Goal: Task Accomplishment & Management: Manage account settings

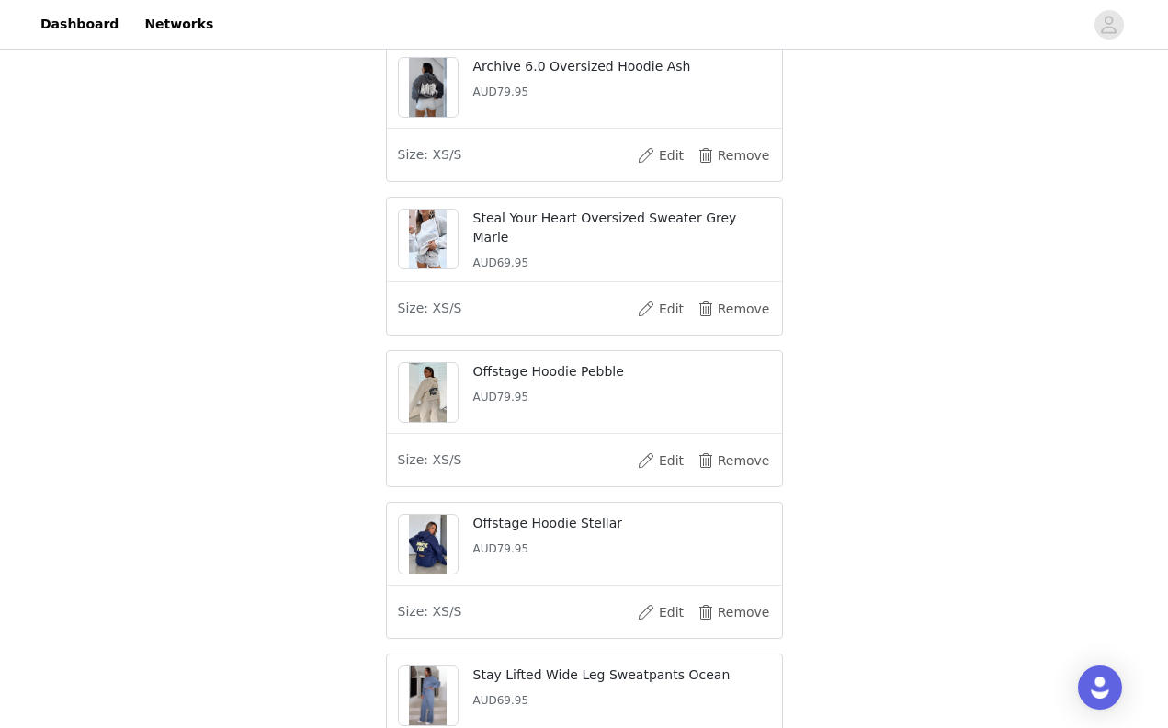
scroll to position [286, 0]
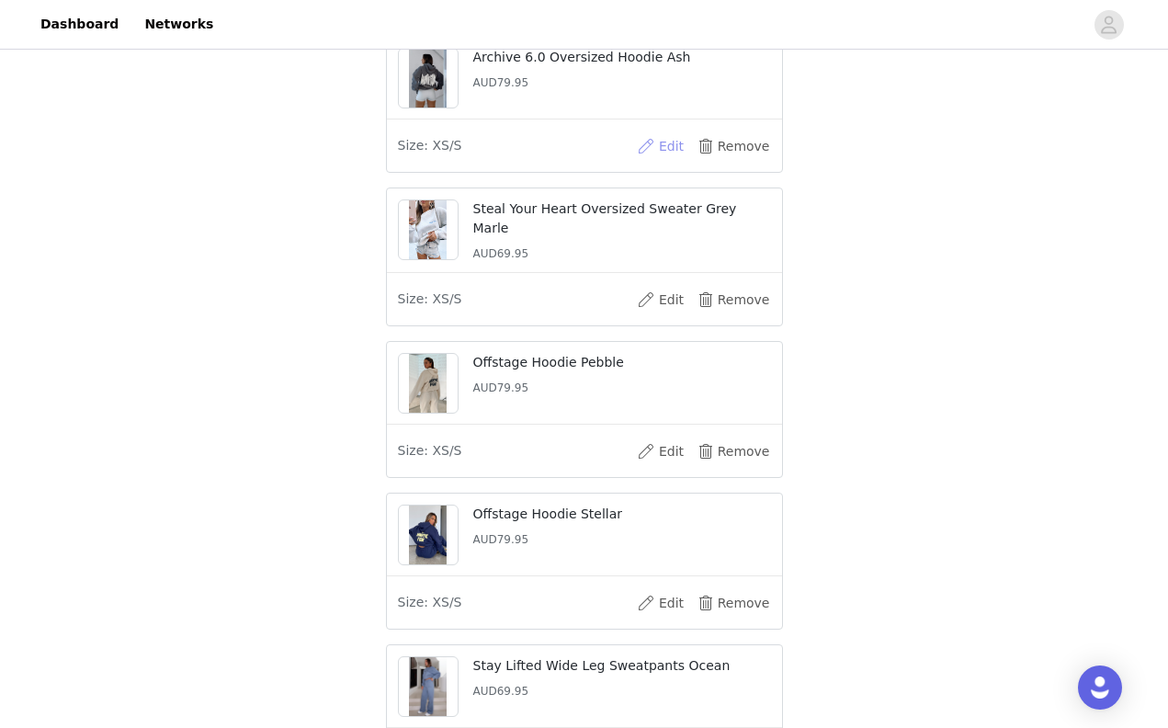
click at [664, 154] on button "Edit" at bounding box center [661, 145] width 74 height 29
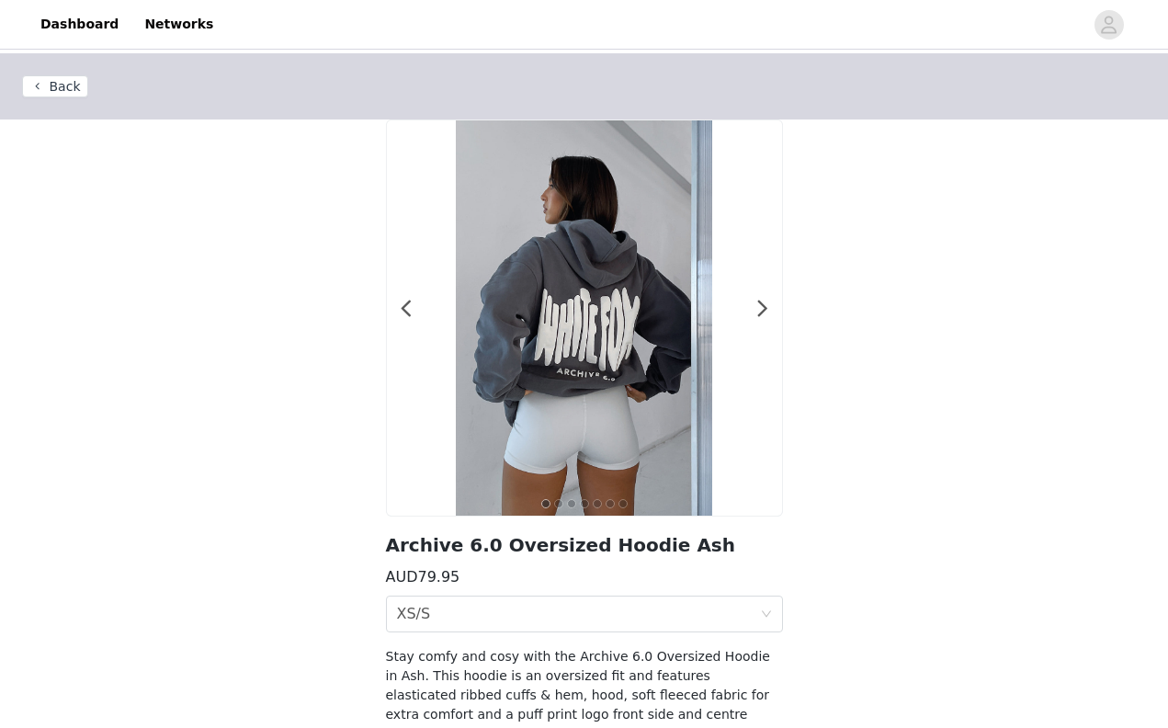
click at [769, 313] on div at bounding box center [584, 317] width 395 height 395
click at [764, 309] on span at bounding box center [763, 309] width 41 height 0
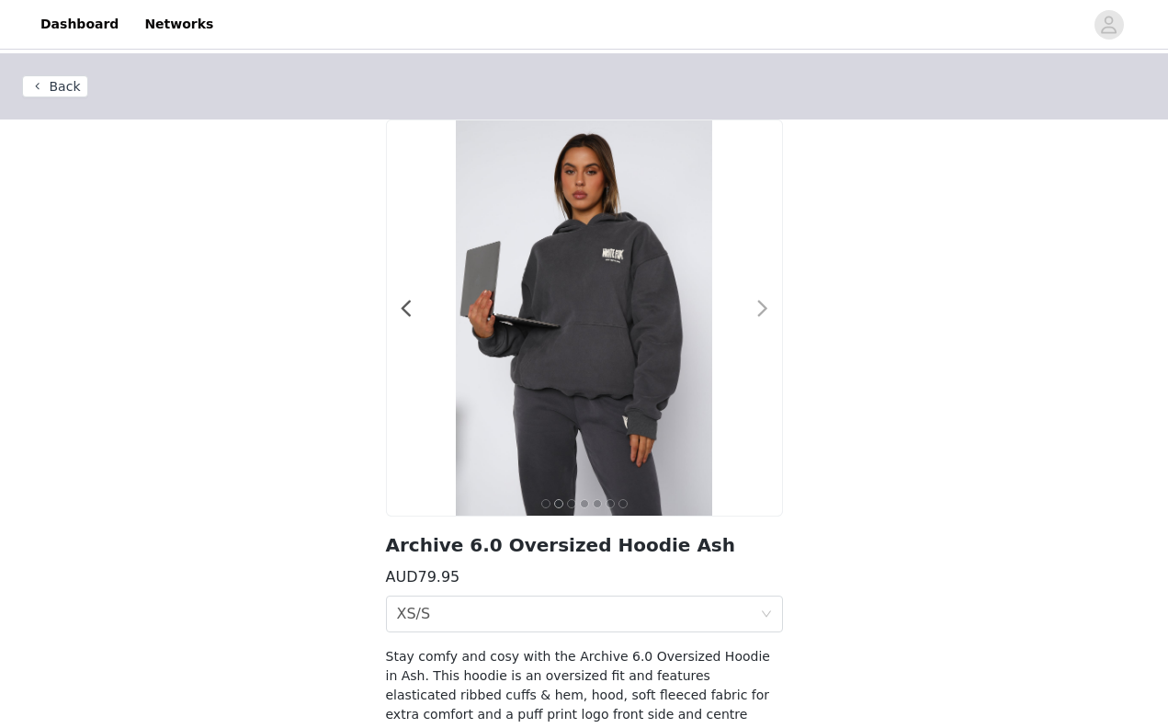
click at [764, 309] on span at bounding box center [763, 309] width 41 height 0
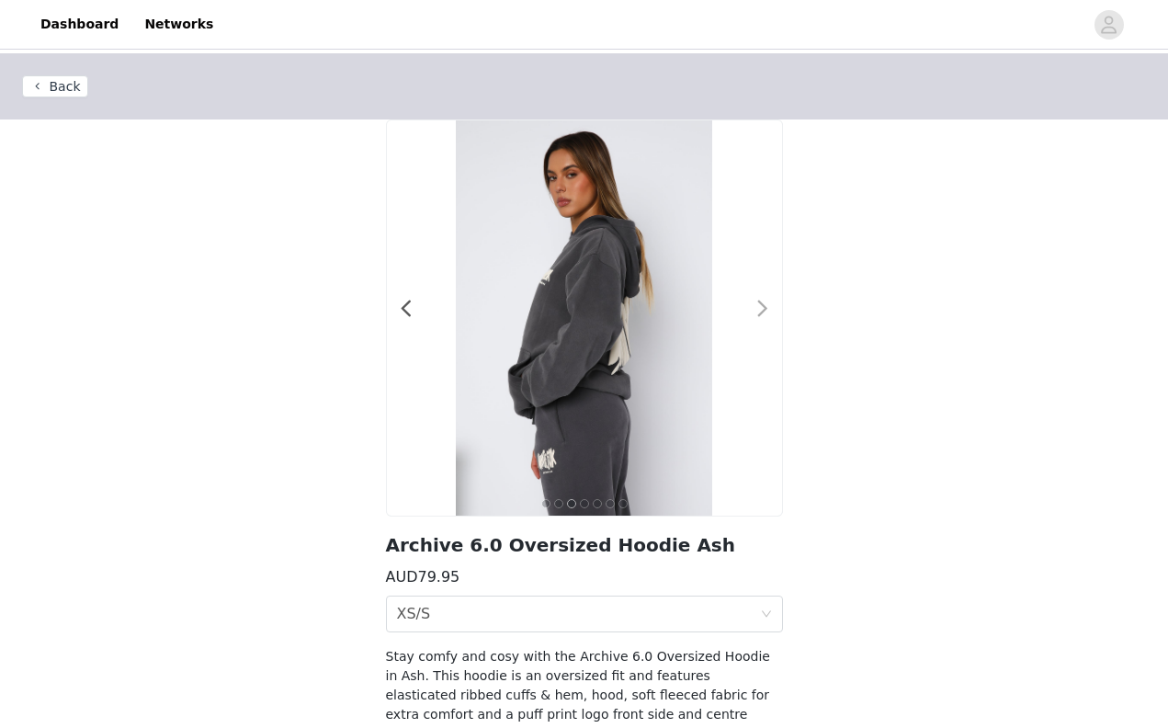
click at [764, 309] on span at bounding box center [763, 309] width 41 height 0
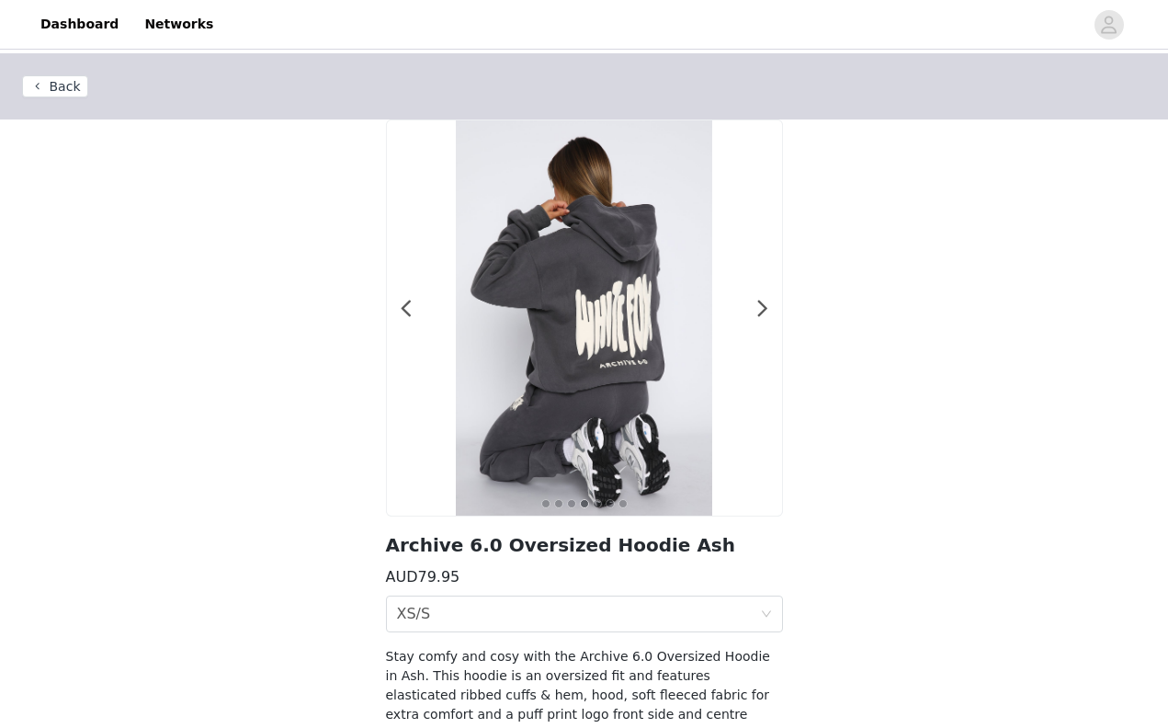
click at [54, 88] on button "Back" at bounding box center [55, 86] width 66 height 22
click at [73, 90] on button "Back" at bounding box center [55, 86] width 66 height 22
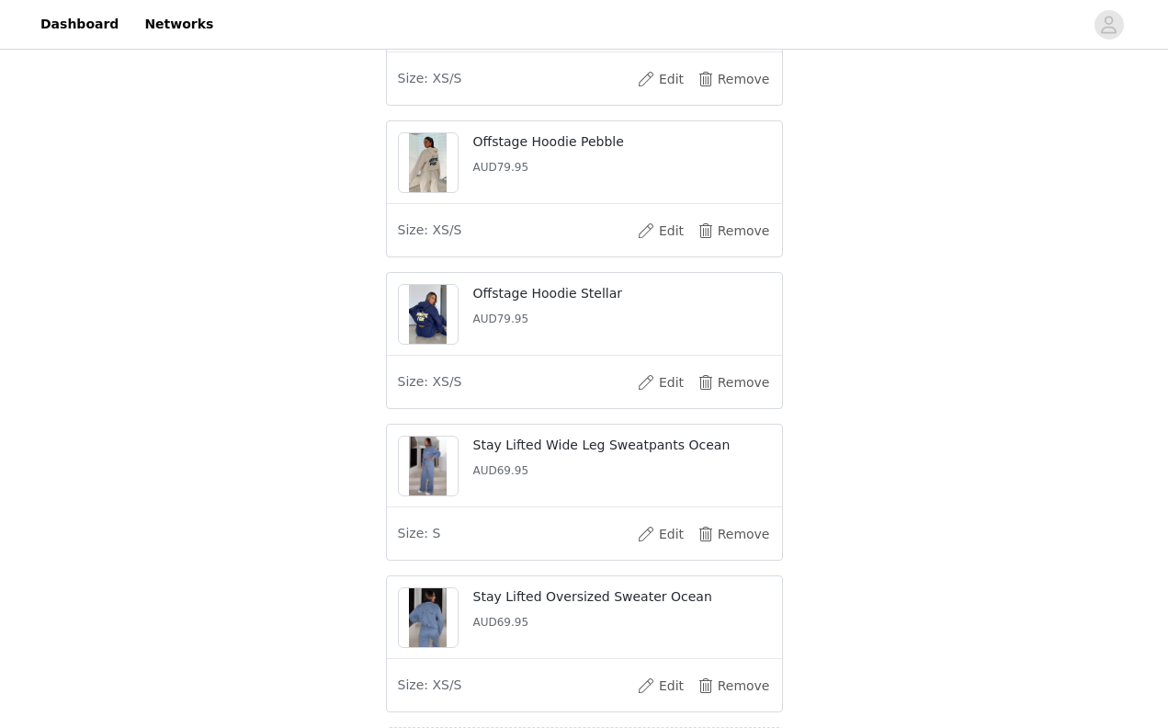
scroll to position [835, 0]
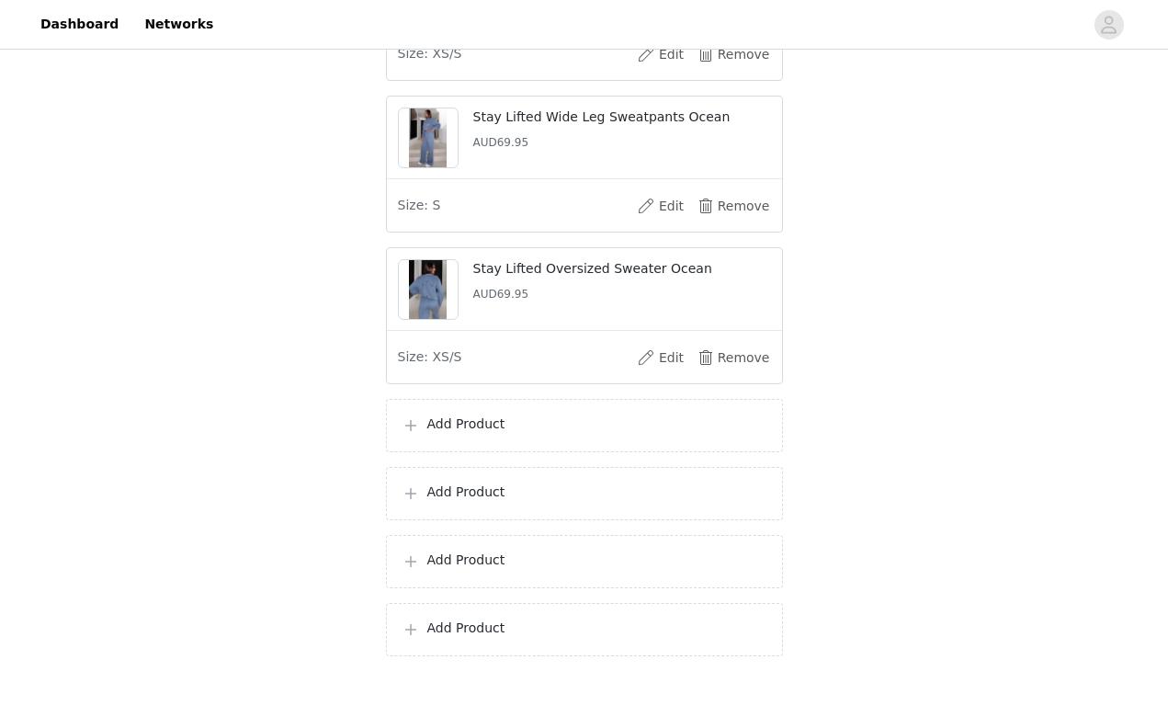
click at [467, 434] on p "Add Product" at bounding box center [597, 424] width 340 height 19
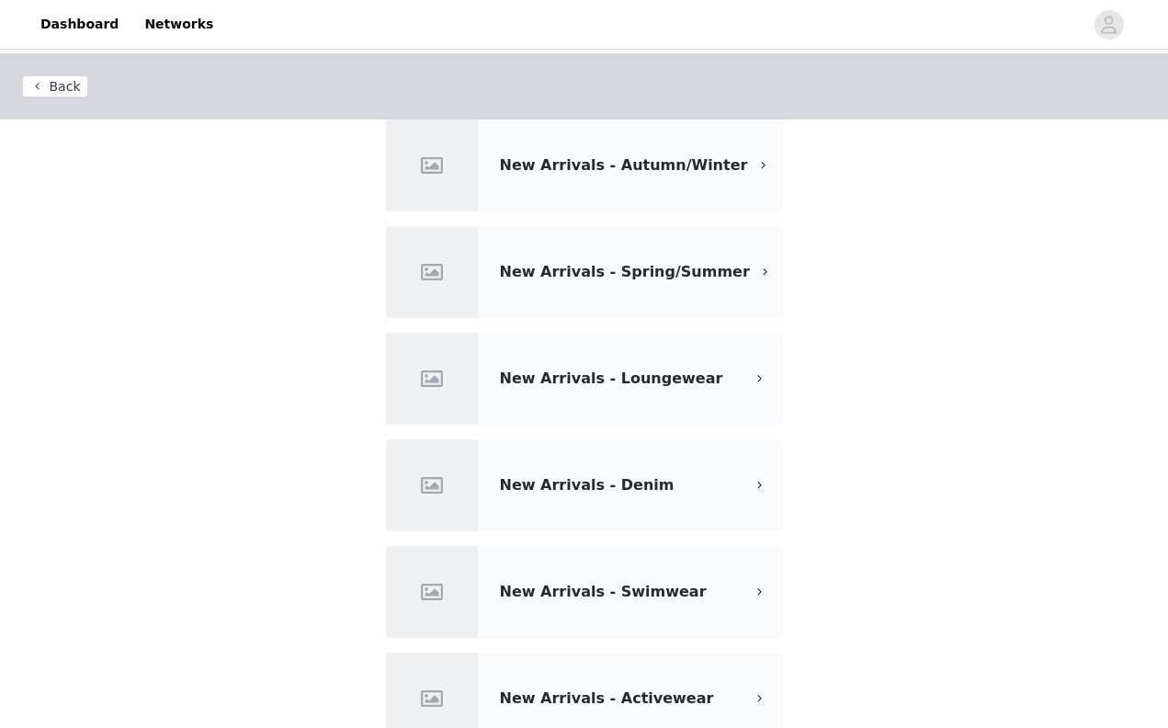
click at [540, 470] on div "New Arrivals - Denim" at bounding box center [584, 485] width 397 height 92
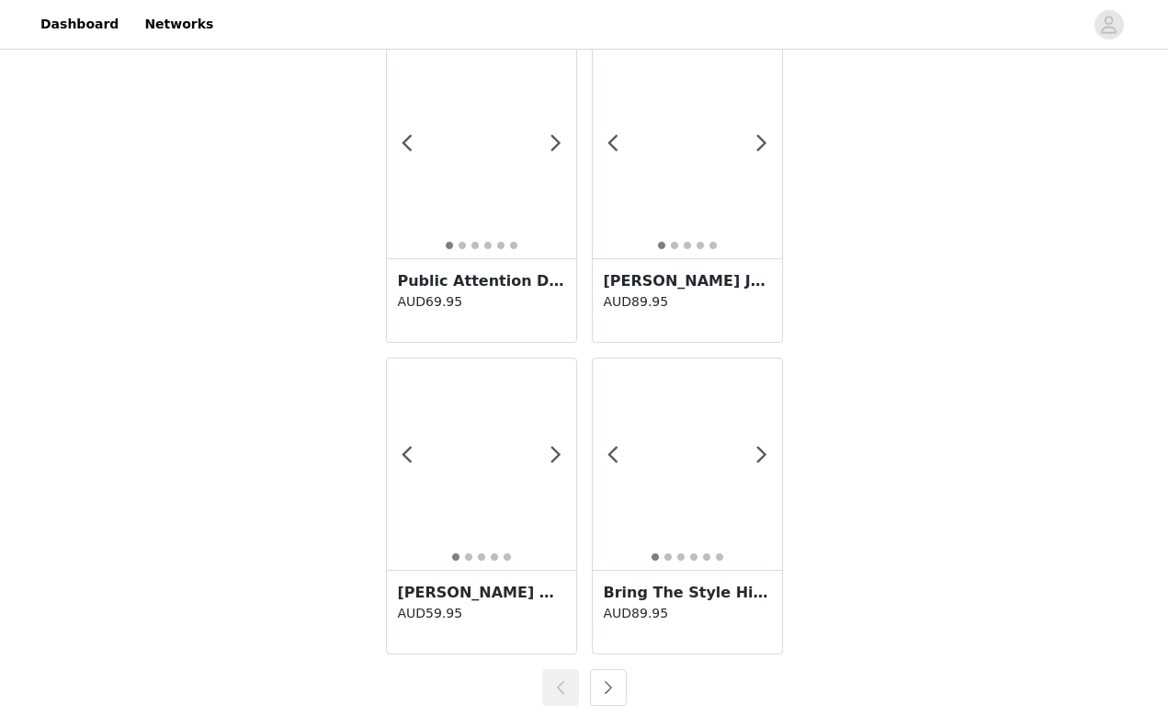
scroll to position [3189, 0]
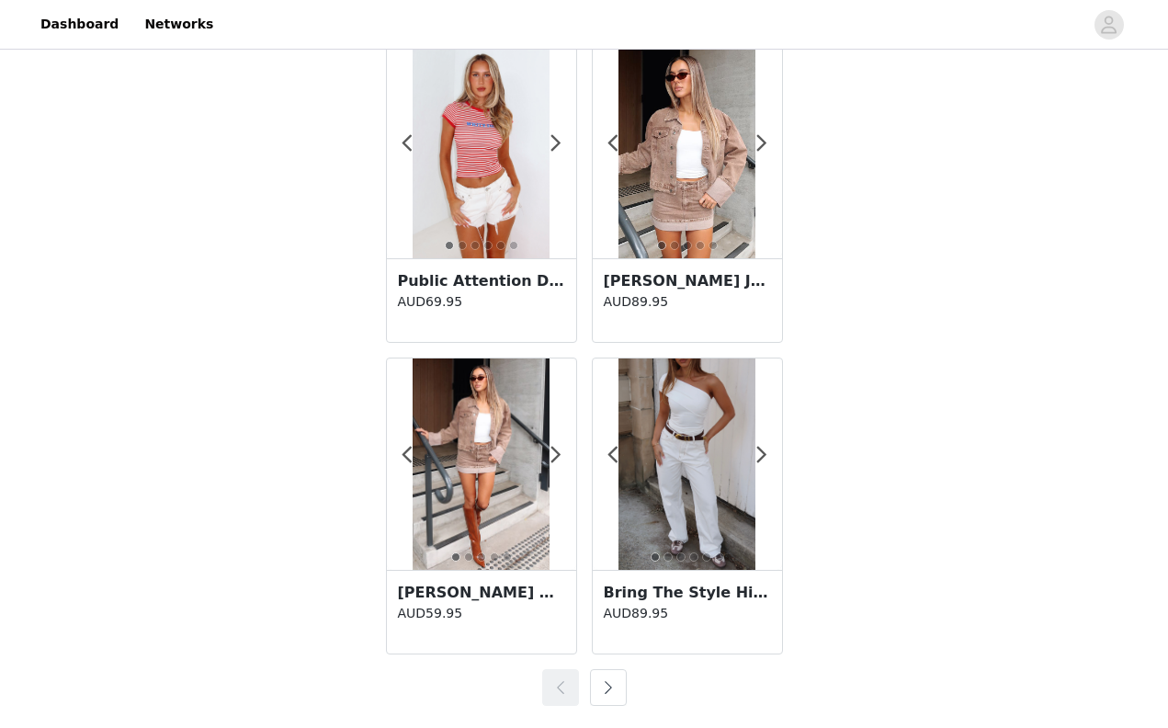
click at [618, 687] on button "button" at bounding box center [608, 687] width 37 height 37
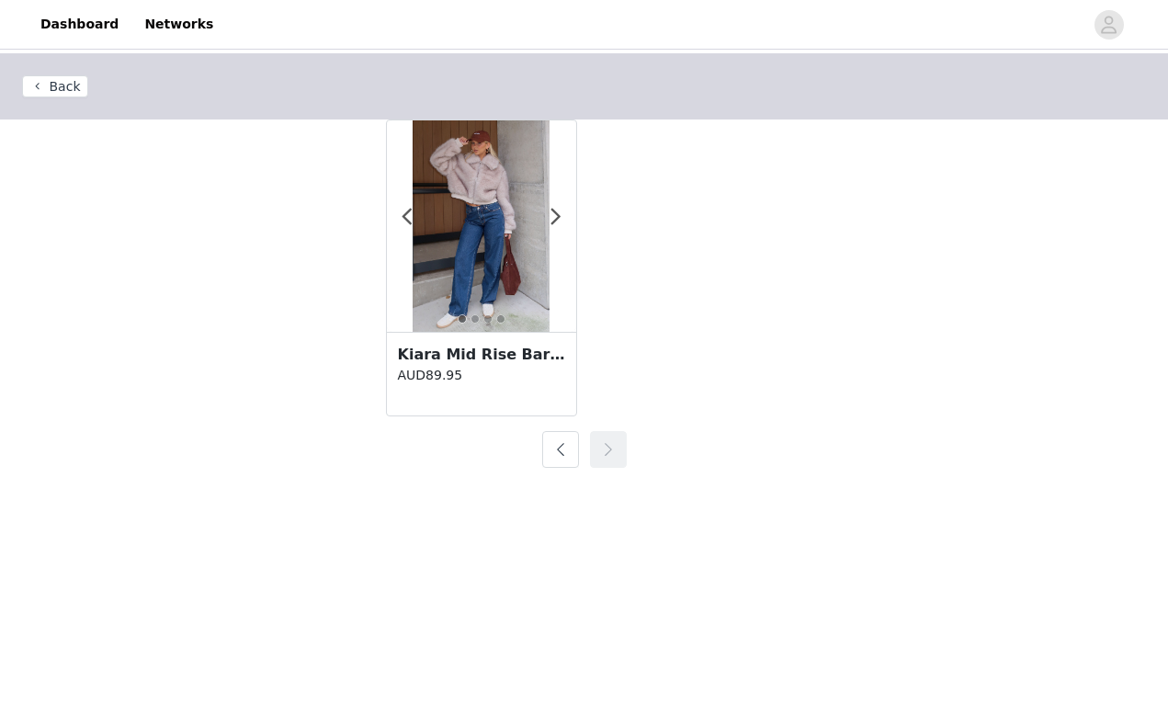
click at [618, 687] on body "Dashboard Networks Back 1 2 3 4 Kiara Mid Rise Barrel Leg Jeans Dark Blue AUD89…" at bounding box center [584, 364] width 1168 height 728
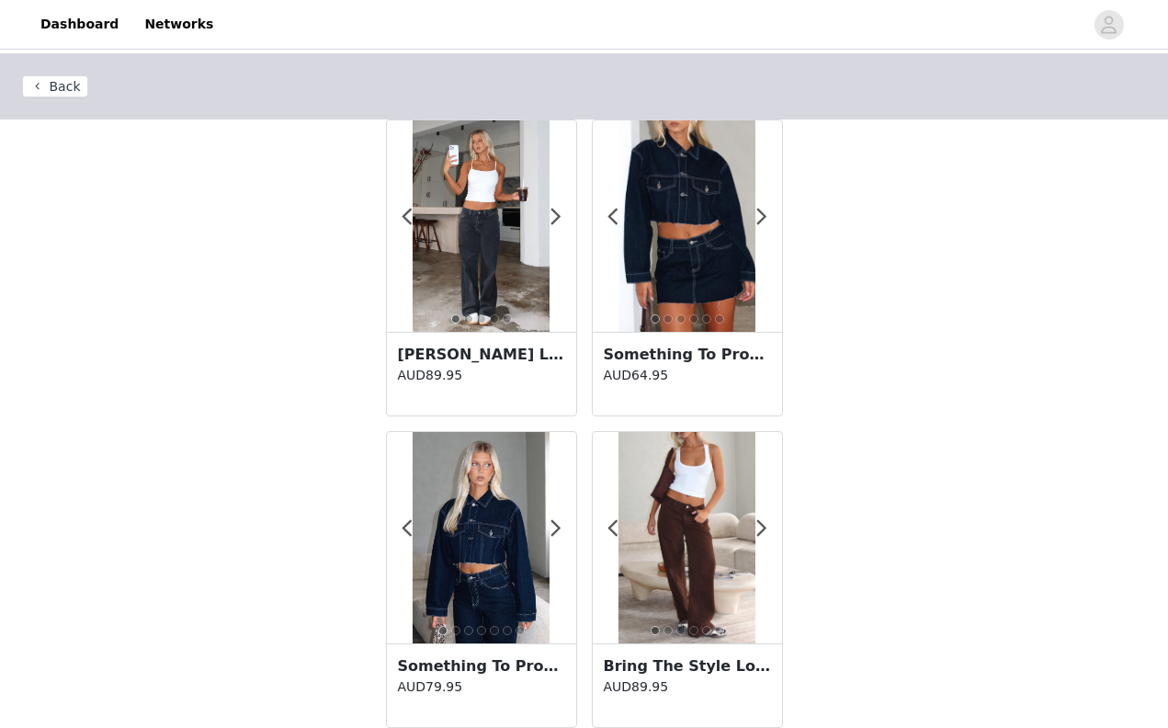
click at [618, 687] on body "Dashboard Networks Back 1 2 3 4 5 [PERSON_NAME] Rise Wide Leg Jeans Black Acid …" at bounding box center [584, 364] width 1168 height 728
click at [618, 687] on p "AUD89.95" at bounding box center [687, 686] width 167 height 19
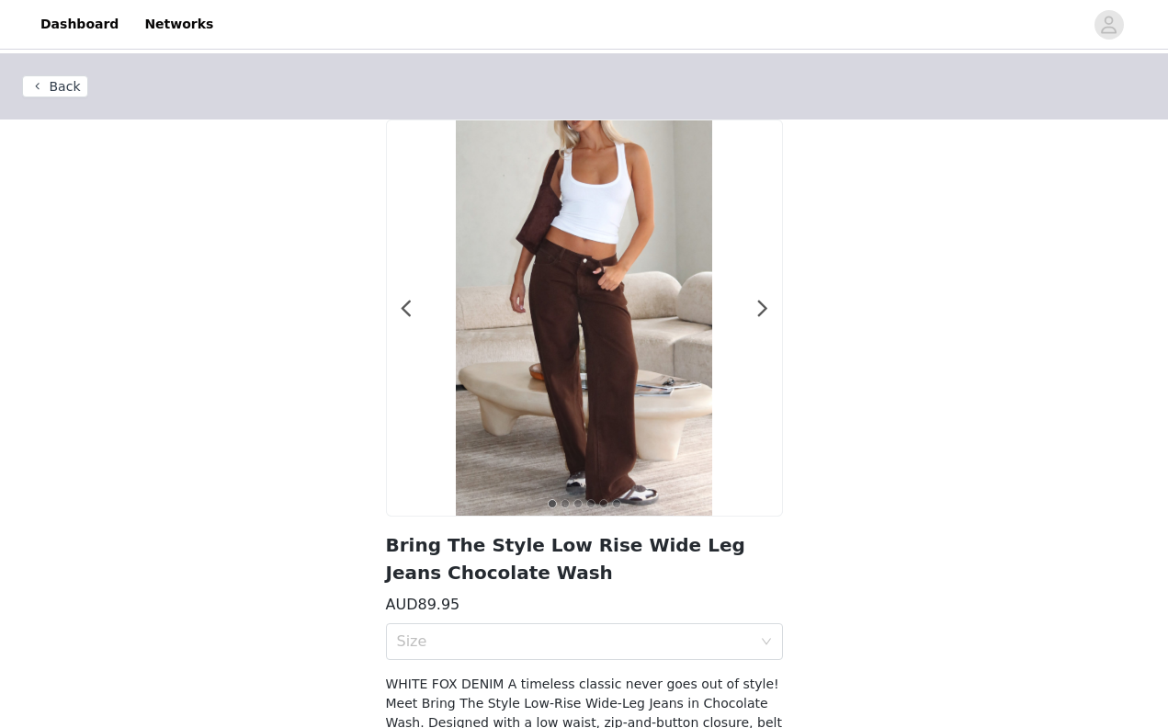
click at [63, 87] on button "Back" at bounding box center [55, 86] width 66 height 22
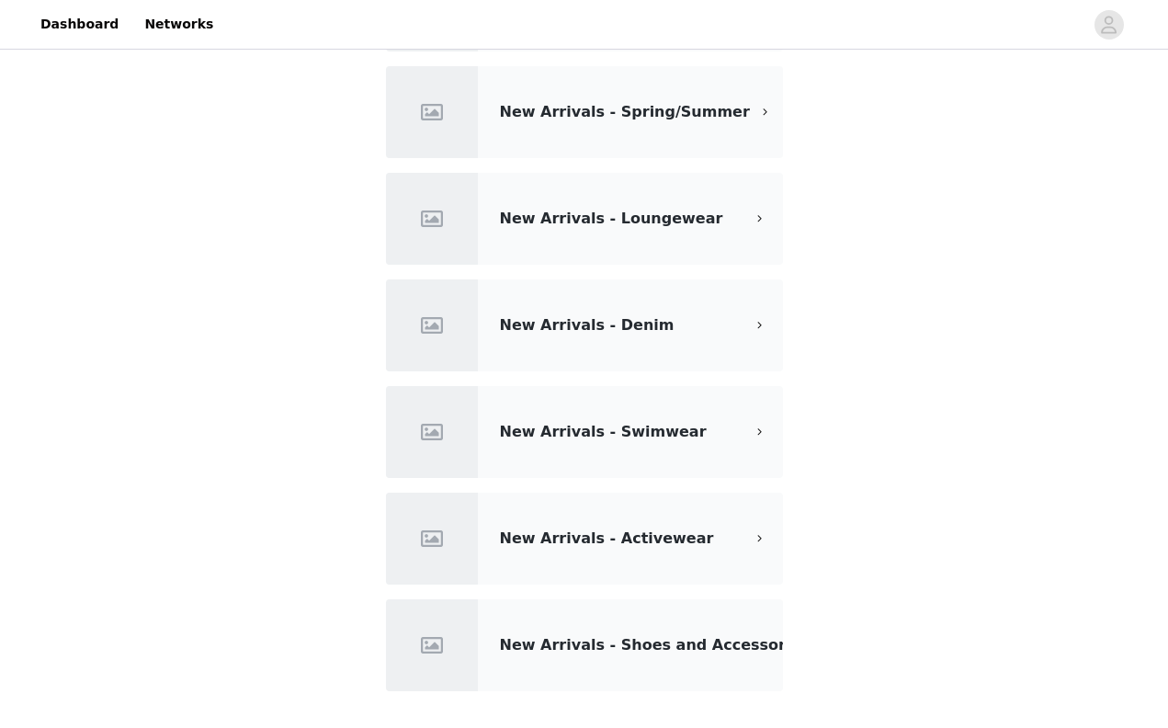
scroll to position [160, 0]
click at [642, 317] on span "New Arrivals - Denim" at bounding box center [587, 324] width 175 height 17
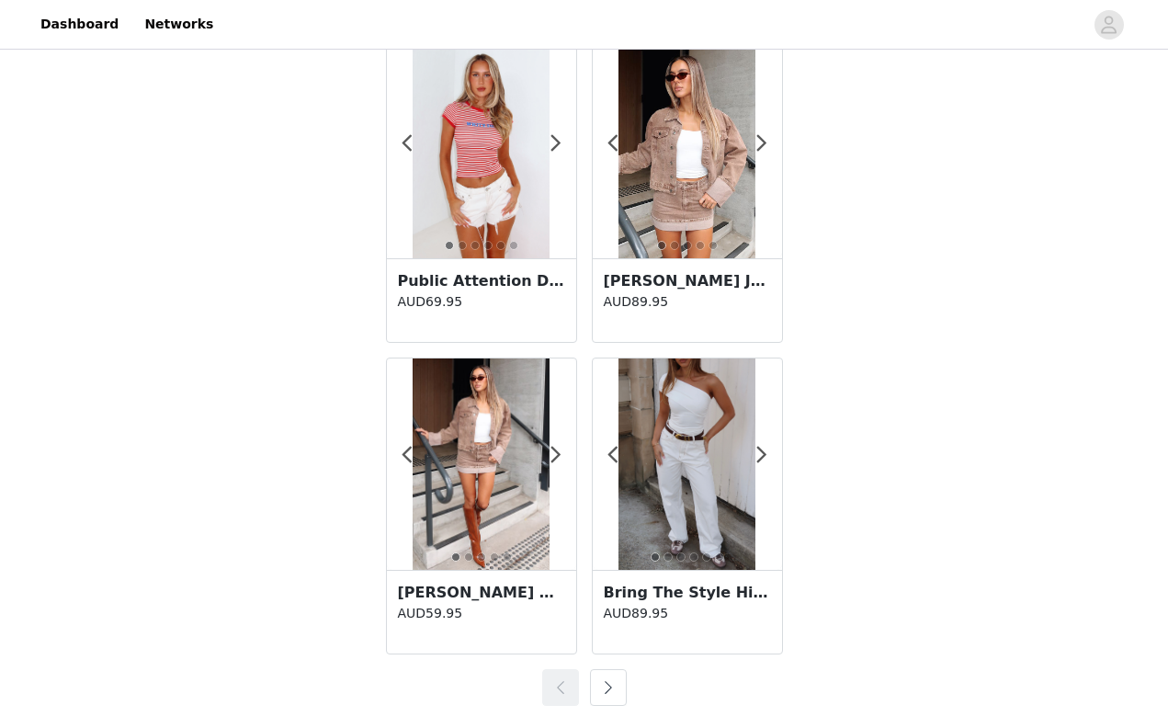
scroll to position [3189, 0]
click at [610, 698] on button "button" at bounding box center [608, 687] width 37 height 37
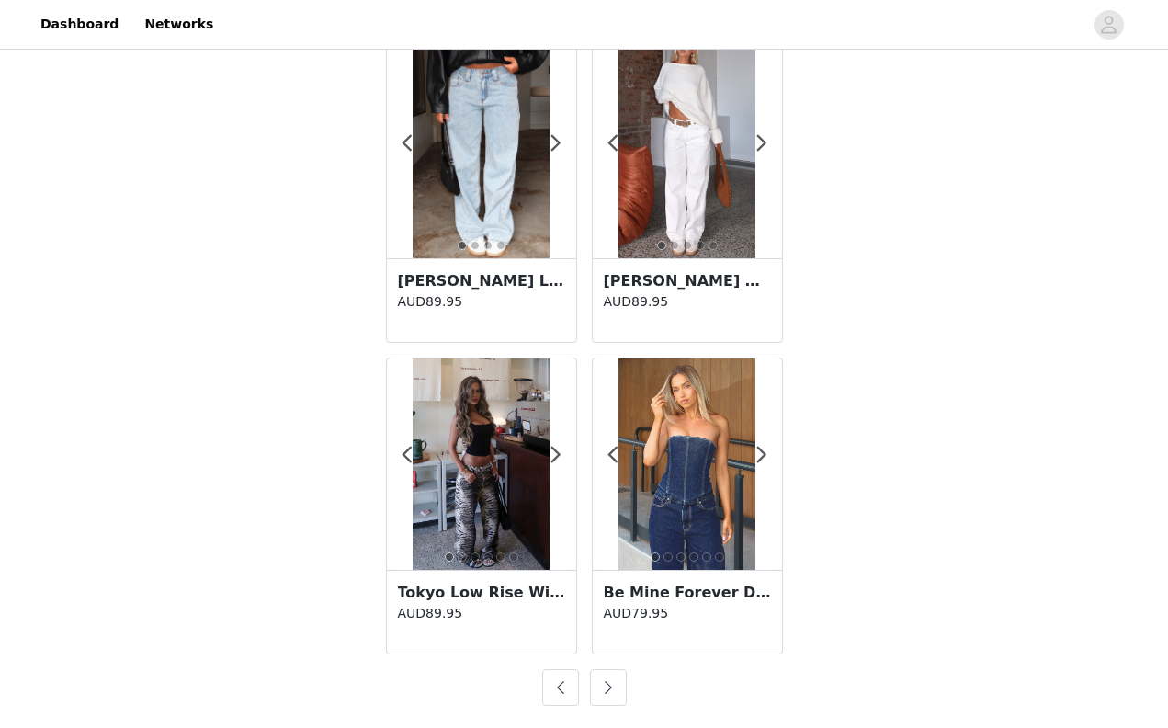
click at [610, 698] on button "button" at bounding box center [608, 687] width 37 height 37
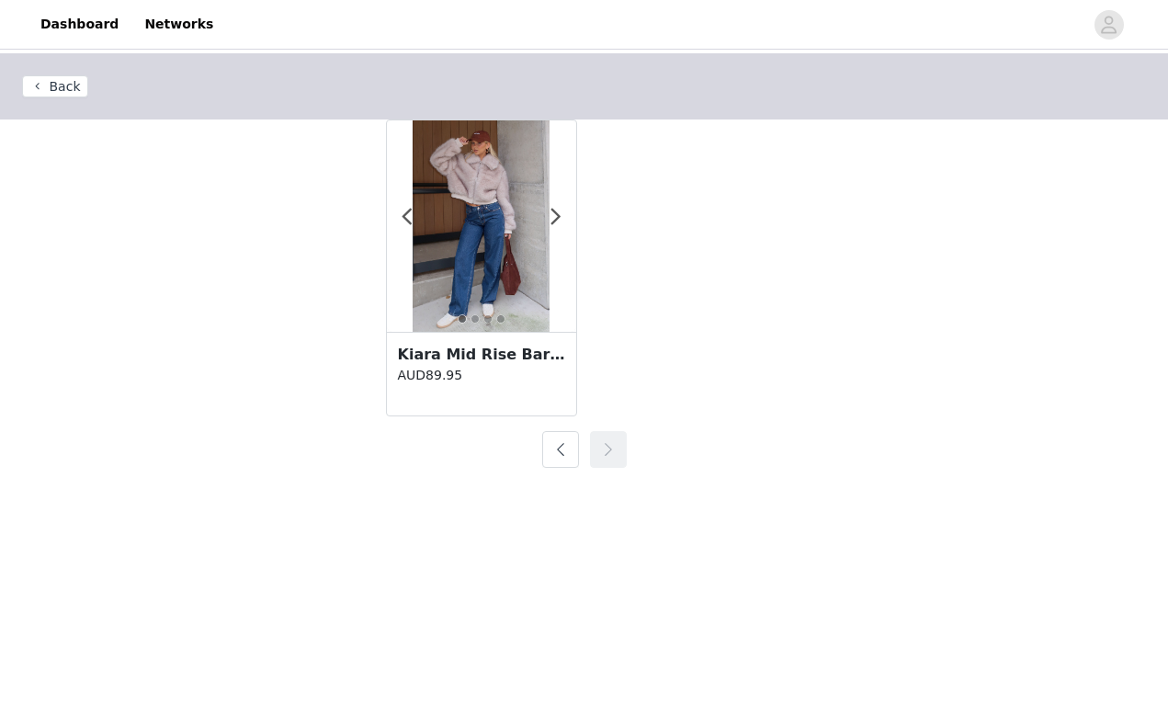
scroll to position [0, 0]
click at [610, 698] on body "Dashboard Networks Back 1 2 3 4 Kiara Mid Rise Barrel Leg Jeans Dark Blue AUD89…" at bounding box center [584, 364] width 1168 height 728
click at [583, 499] on body "Dashboard Networks Back 1 2 3 4 Kiara Mid Rise Barrel Leg Jeans Dark Blue AUD89…" at bounding box center [584, 364] width 1168 height 728
click at [557, 217] on span at bounding box center [556, 217] width 41 height 0
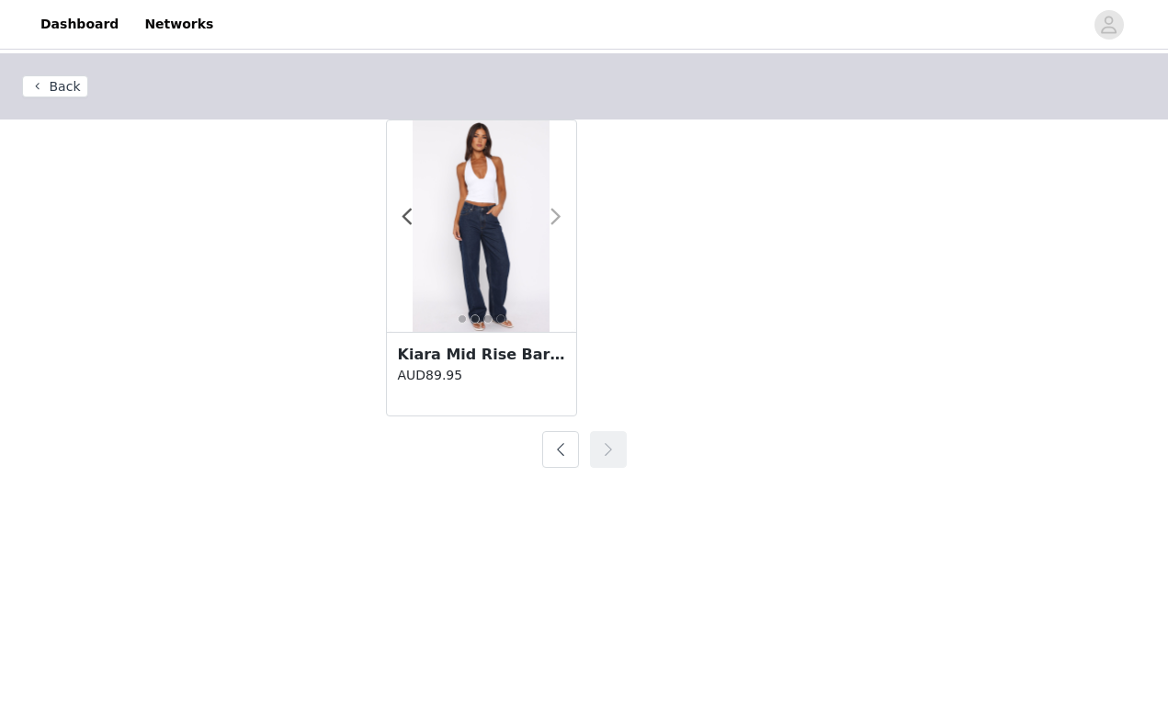
click at [557, 217] on span at bounding box center [556, 217] width 41 height 0
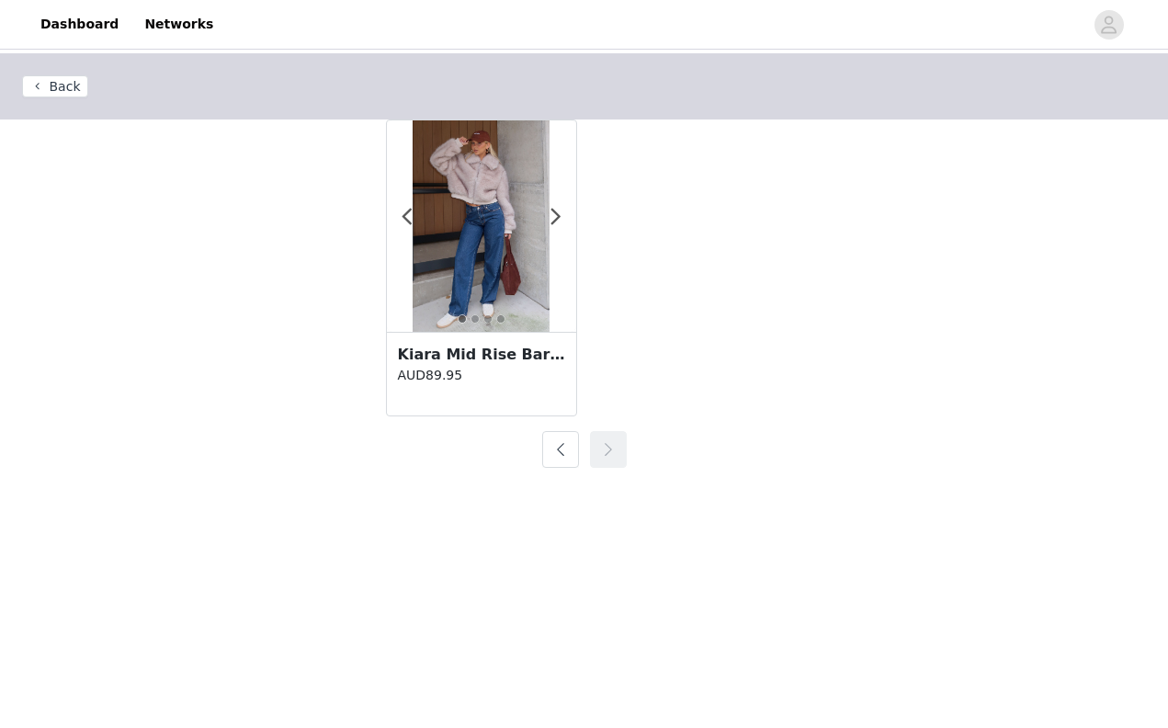
click at [566, 455] on button "button" at bounding box center [560, 449] width 37 height 37
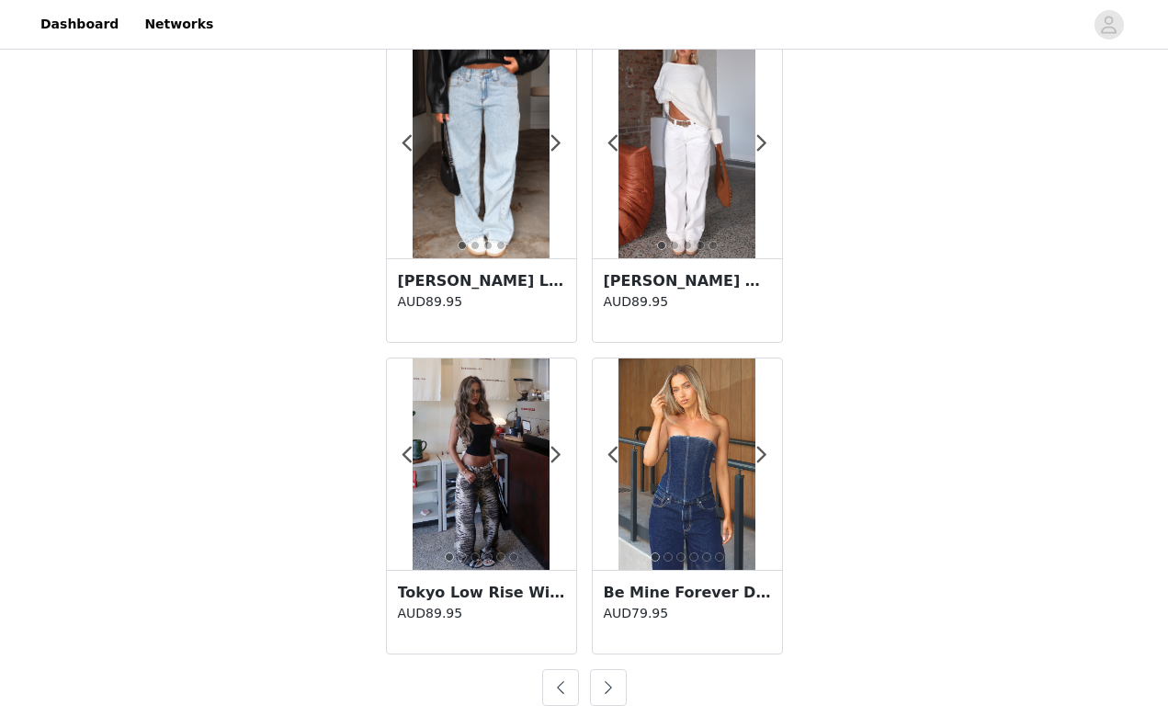
scroll to position [3189, 0]
click at [557, 143] on span at bounding box center [556, 143] width 41 height 0
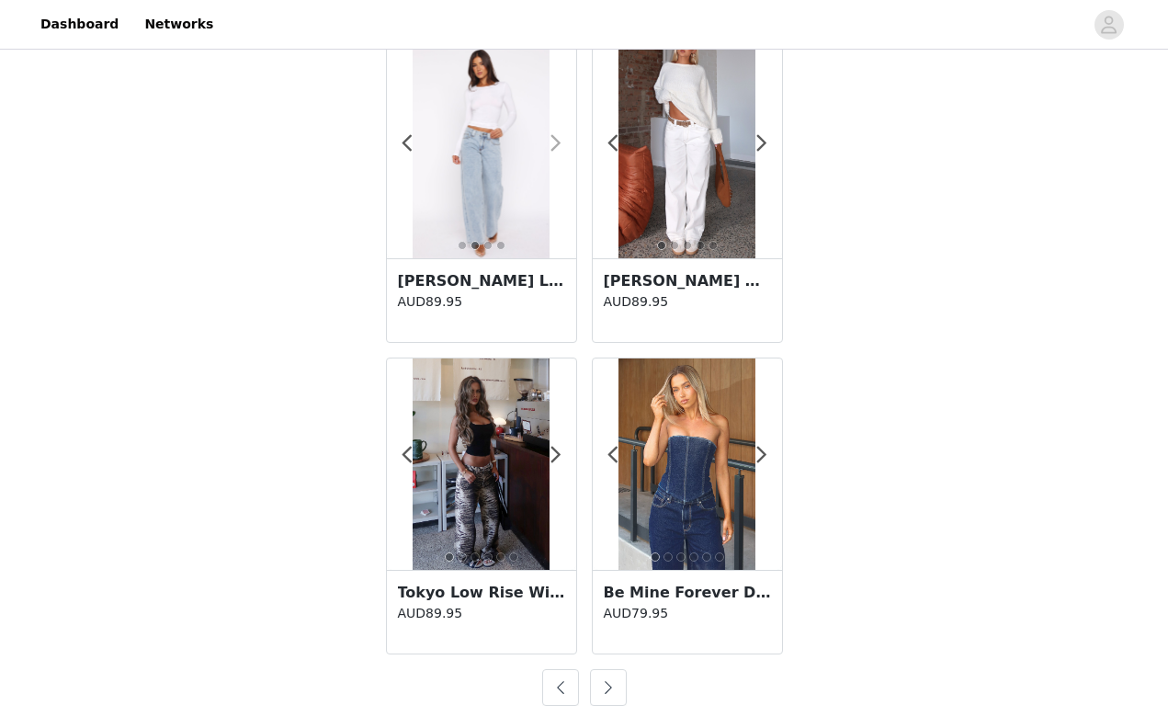
click at [557, 143] on span at bounding box center [556, 143] width 41 height 0
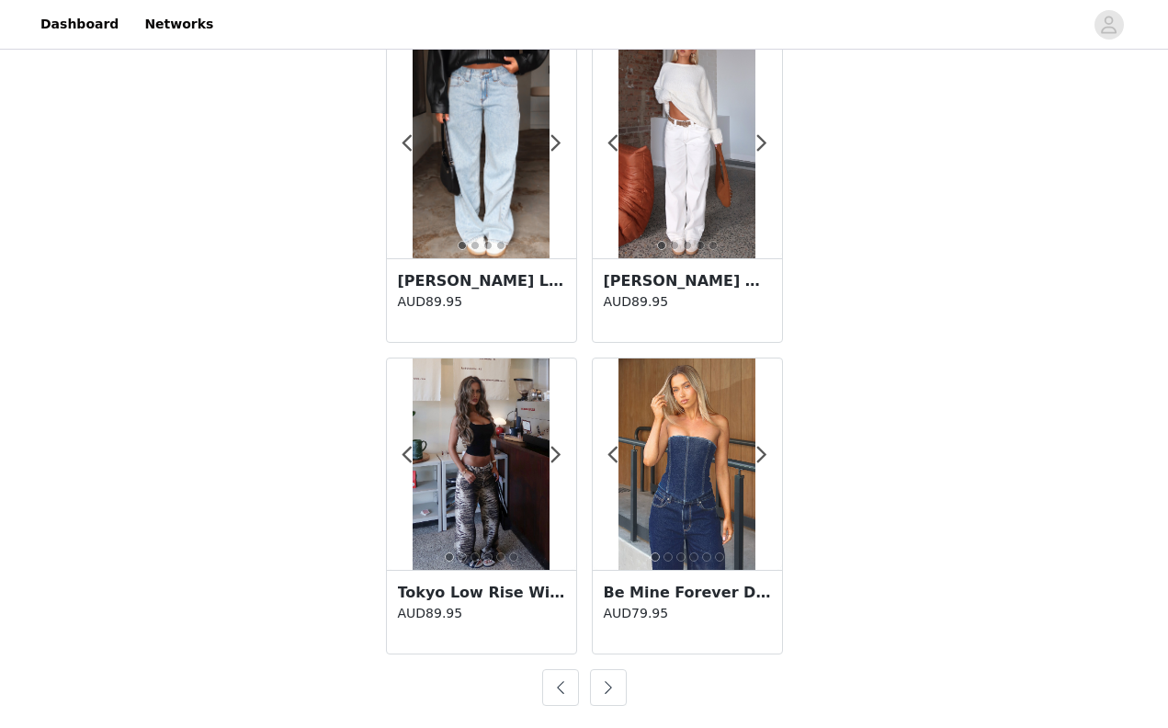
click at [550, 683] on button "button" at bounding box center [560, 687] width 37 height 37
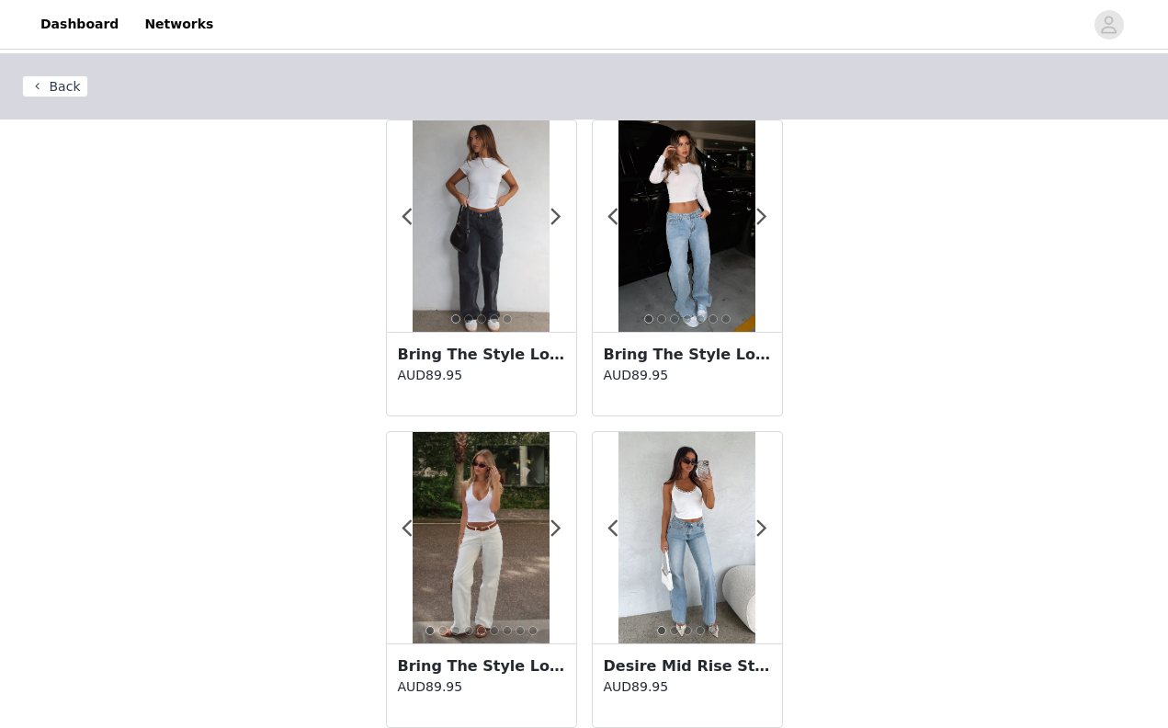
scroll to position [0, 0]
click at [761, 217] on span at bounding box center [762, 217] width 41 height 0
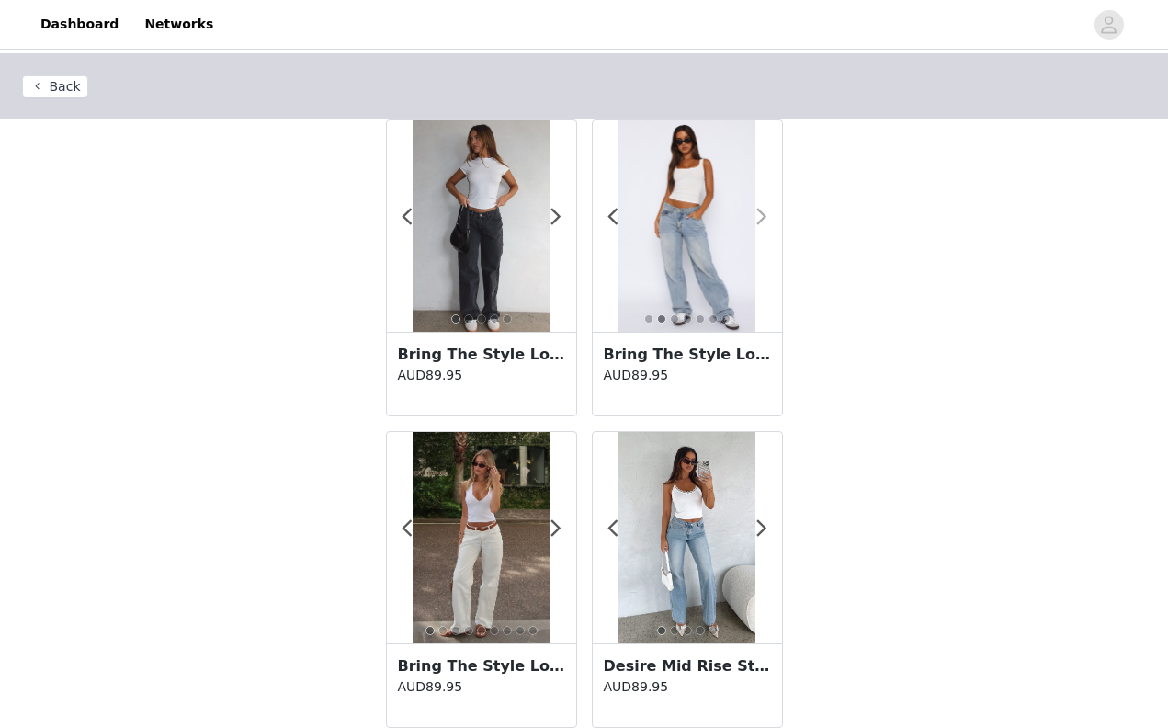
click at [761, 217] on span at bounding box center [762, 217] width 41 height 0
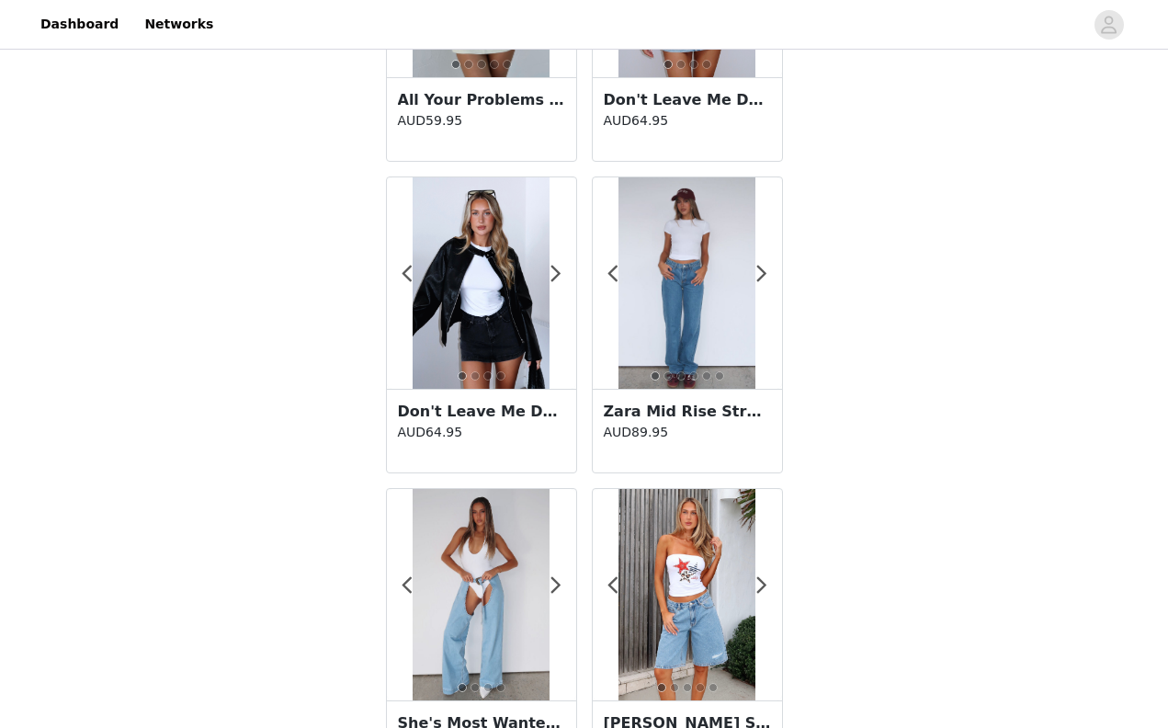
scroll to position [2436, 0]
click at [763, 585] on span at bounding box center [762, 585] width 41 height 0
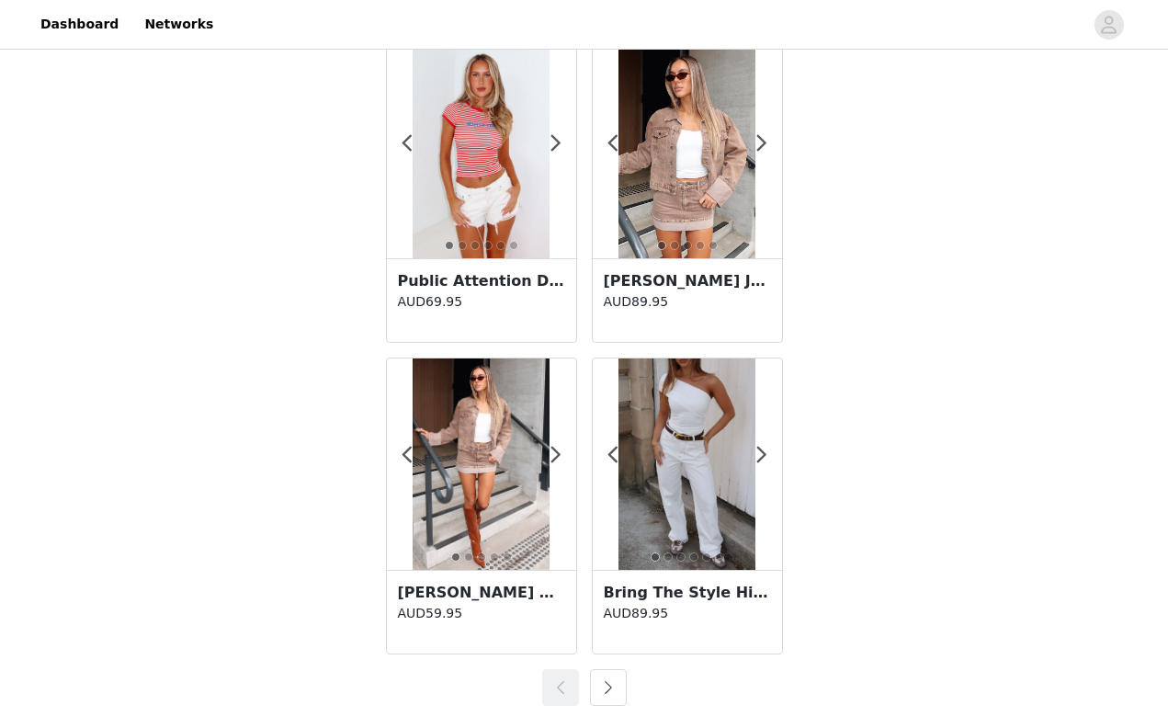
scroll to position [3189, 0]
click at [612, 683] on button "button" at bounding box center [608, 687] width 37 height 37
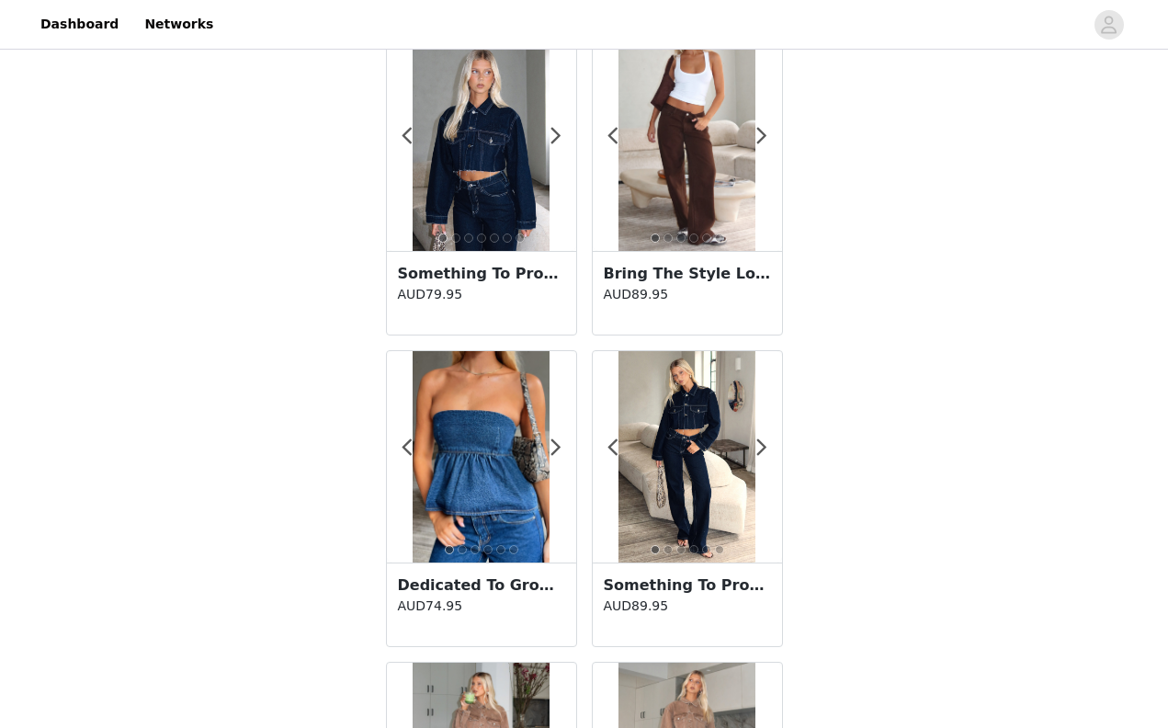
scroll to position [846, 0]
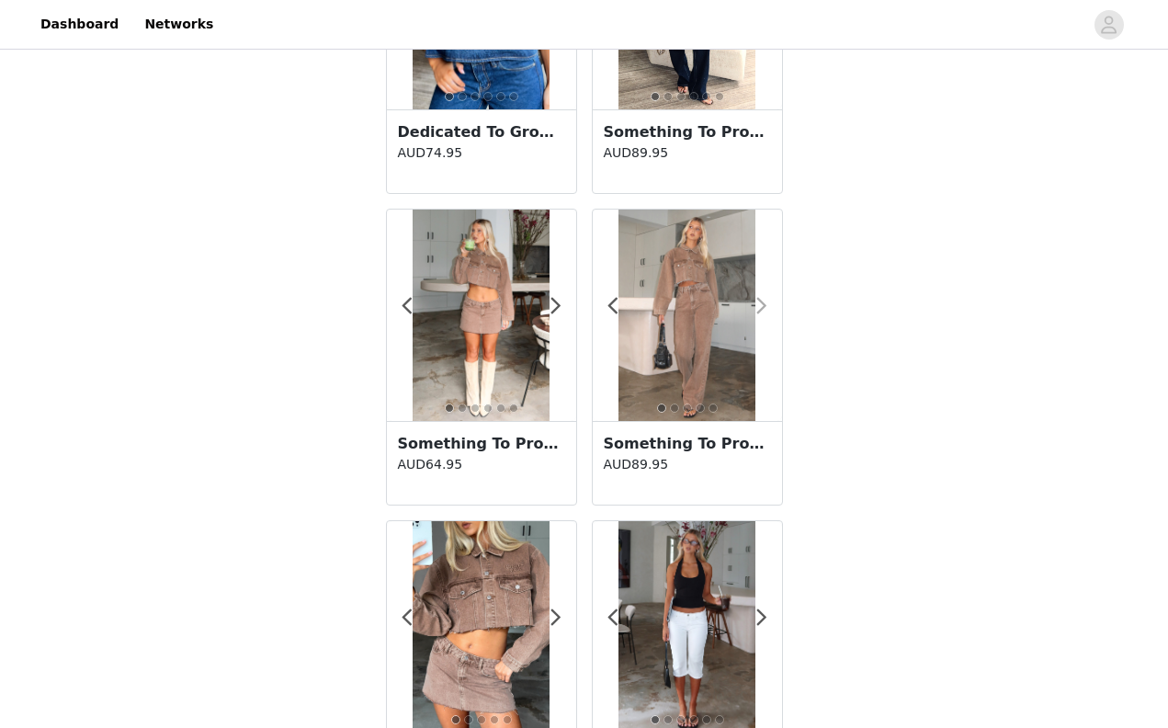
click at [767, 306] on span at bounding box center [762, 306] width 41 height 0
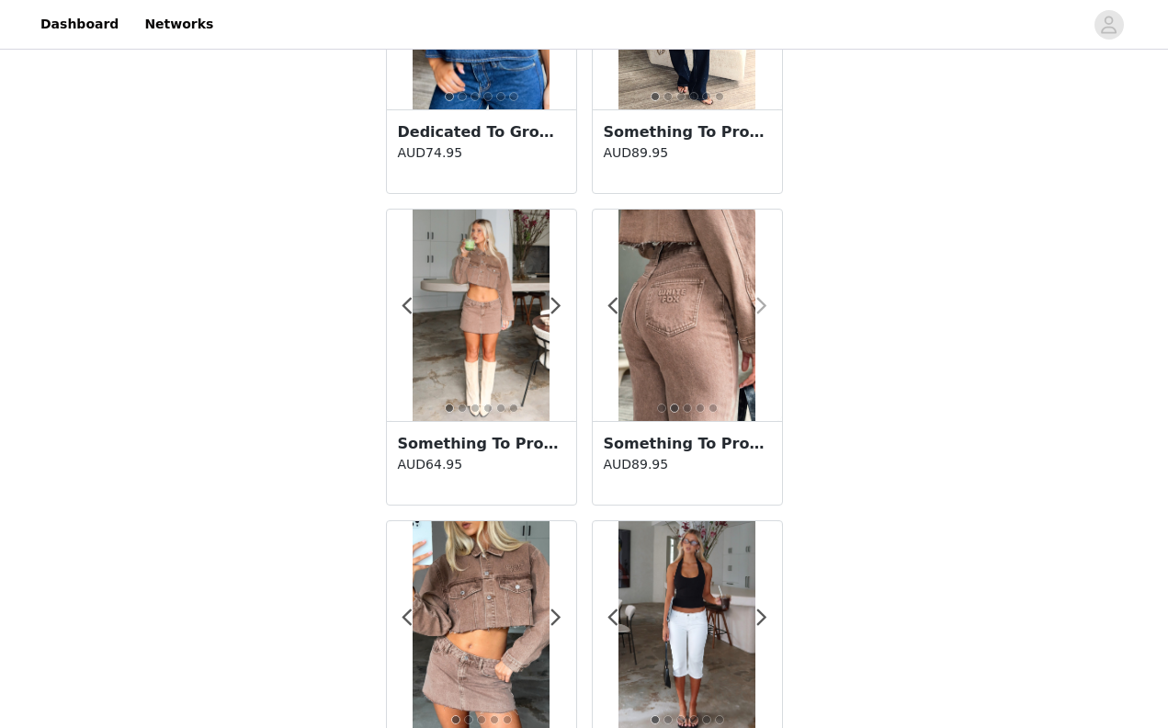
click at [767, 306] on span at bounding box center [762, 306] width 41 height 0
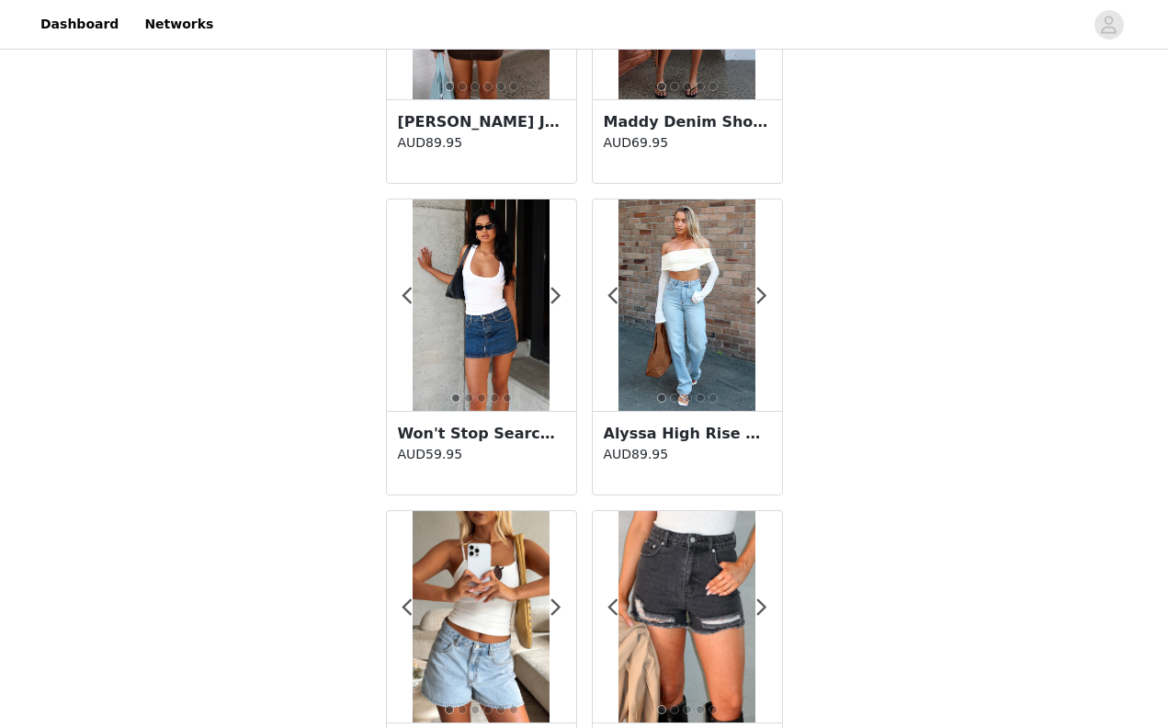
scroll to position [2414, 0]
click at [766, 296] on span at bounding box center [762, 296] width 41 height 0
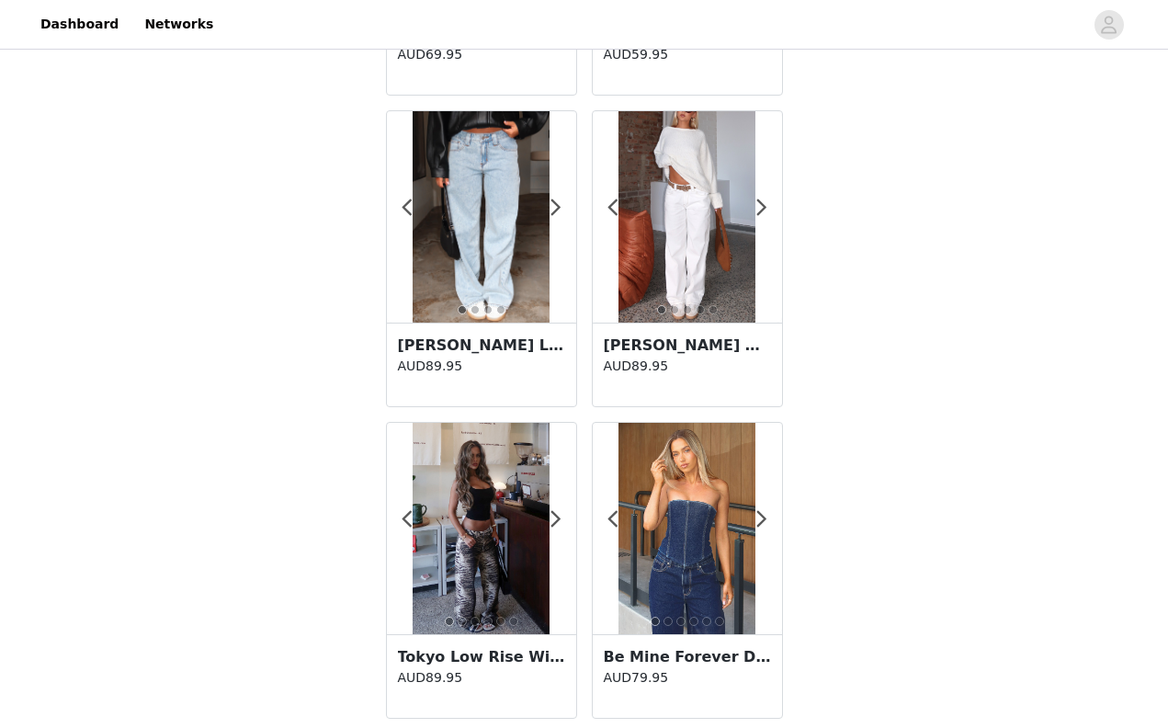
scroll to position [3126, 0]
click at [555, 207] on span at bounding box center [556, 207] width 41 height 0
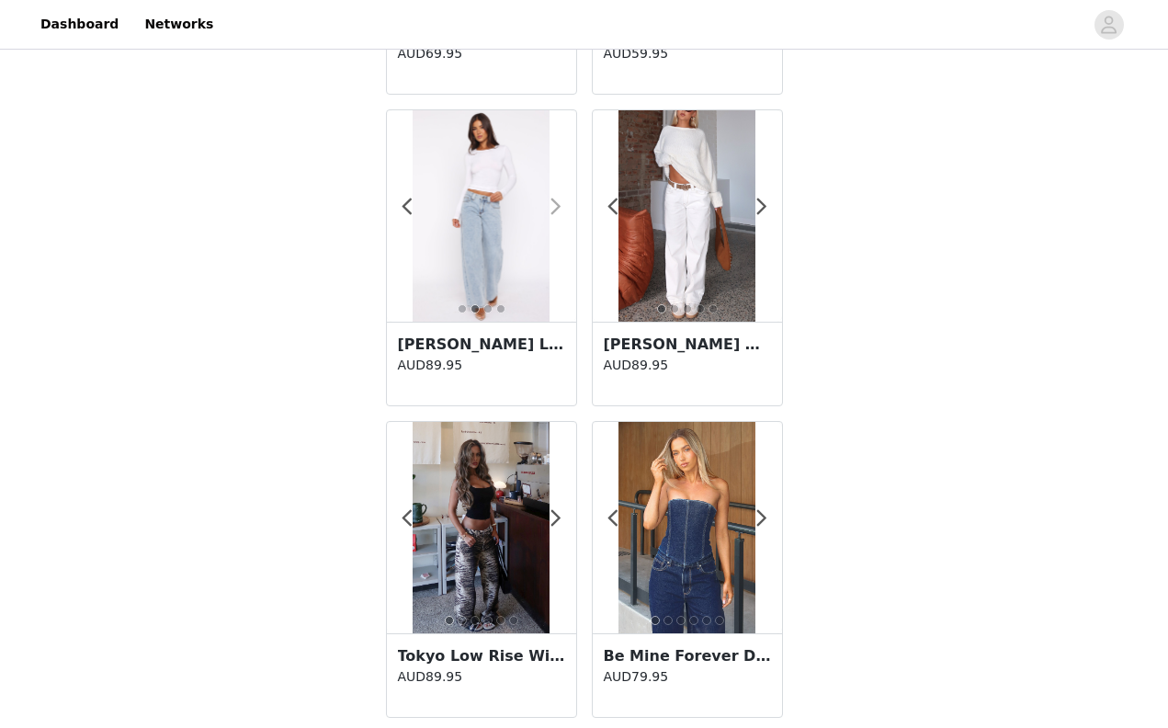
click at [555, 207] on span at bounding box center [556, 207] width 41 height 0
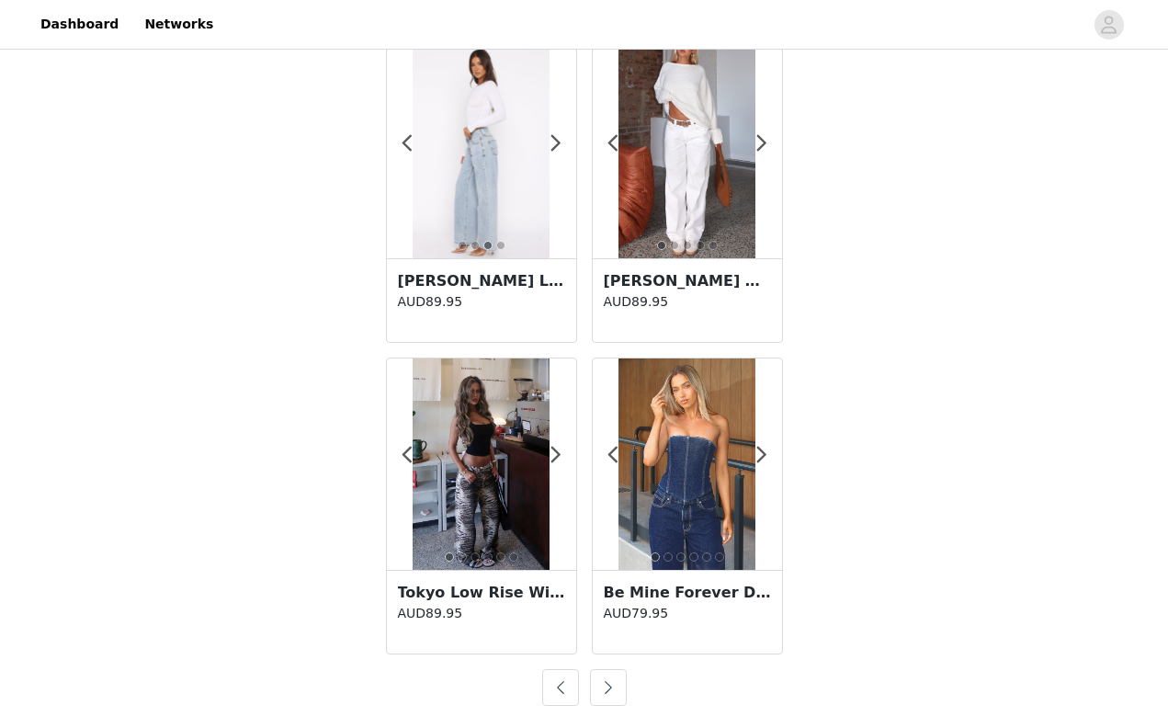
scroll to position [3189, 0]
click at [501, 196] on img at bounding box center [481, 152] width 137 height 211
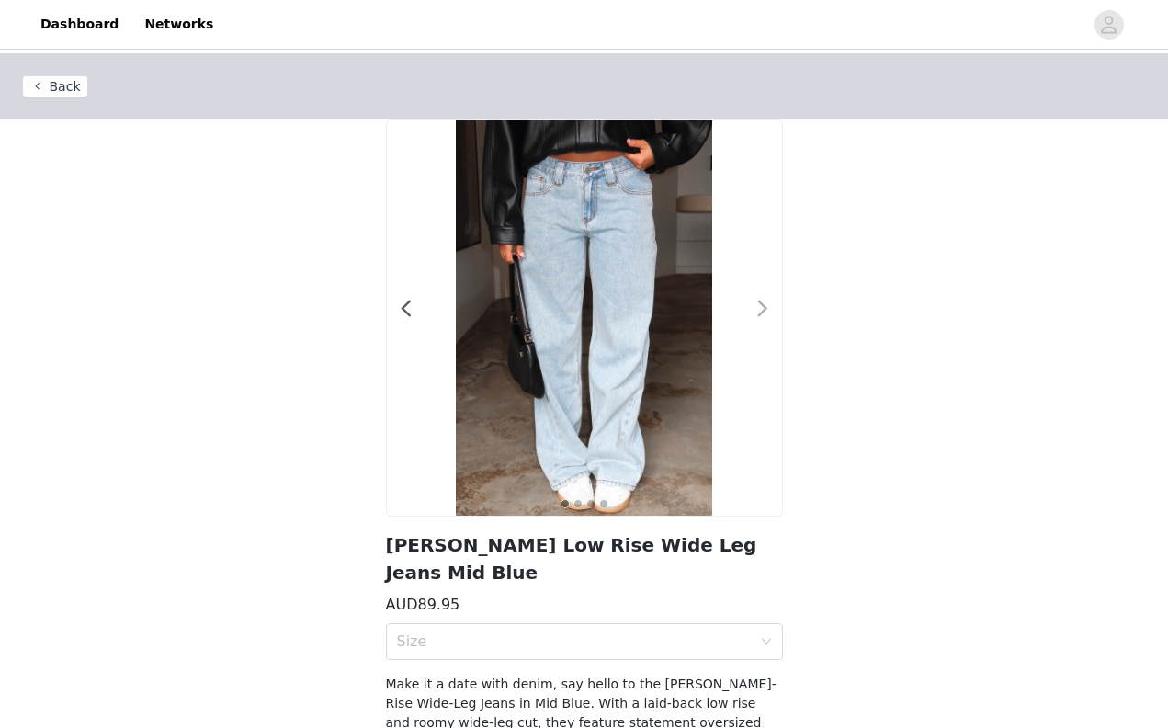
click at [765, 309] on span at bounding box center [763, 309] width 41 height 0
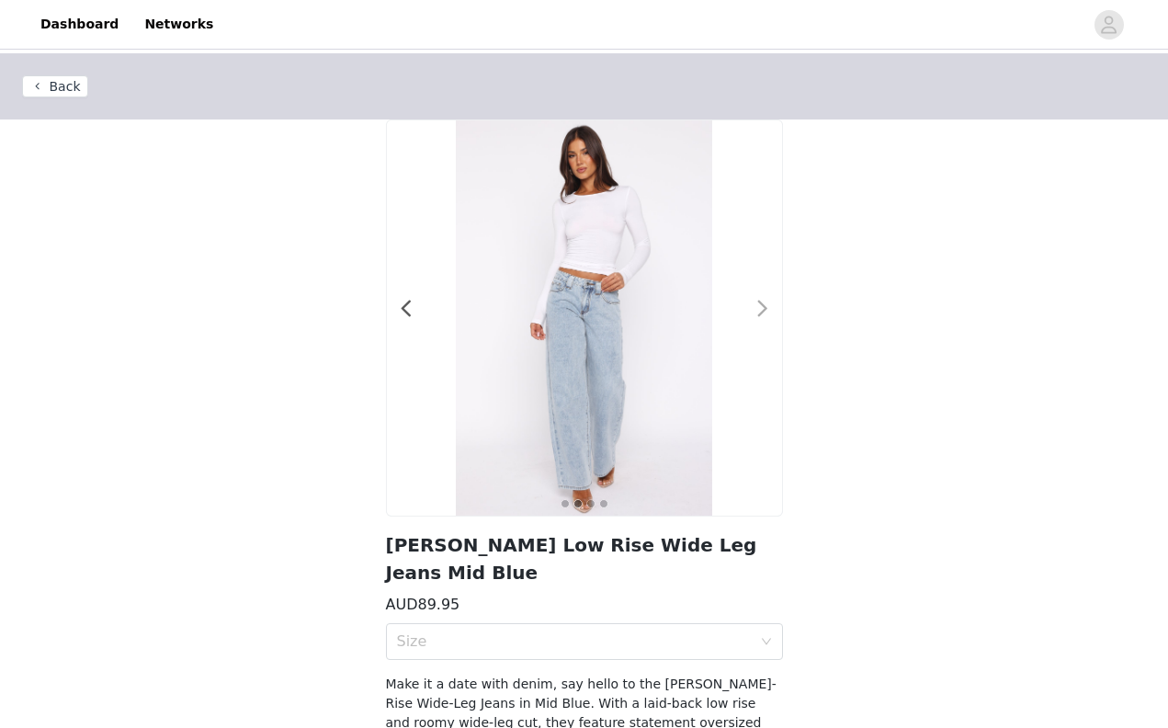
click at [765, 309] on span at bounding box center [763, 309] width 41 height 0
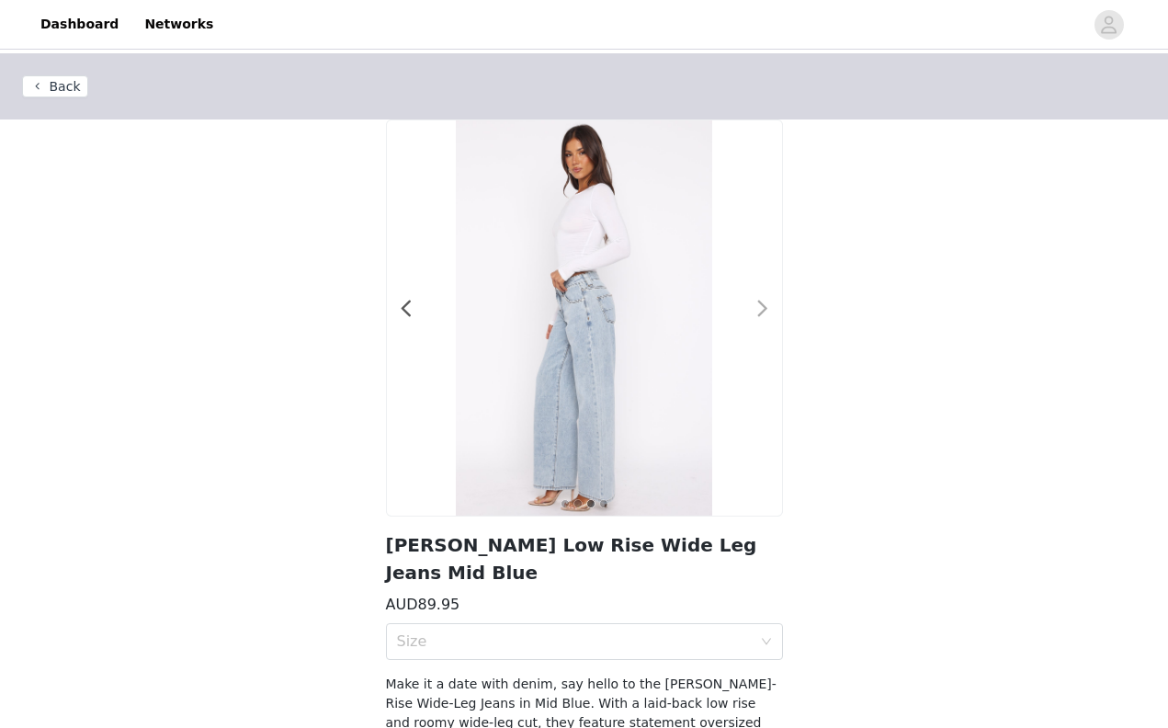
click at [765, 309] on span at bounding box center [763, 309] width 41 height 0
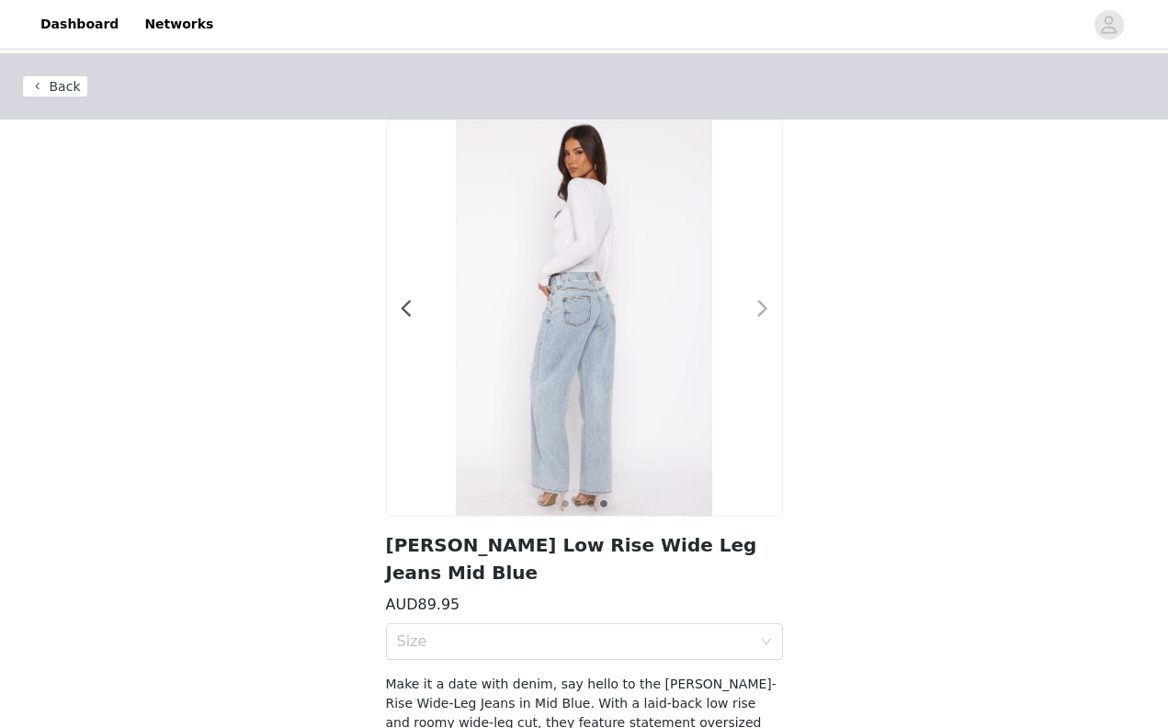
click at [765, 309] on span at bounding box center [763, 309] width 41 height 0
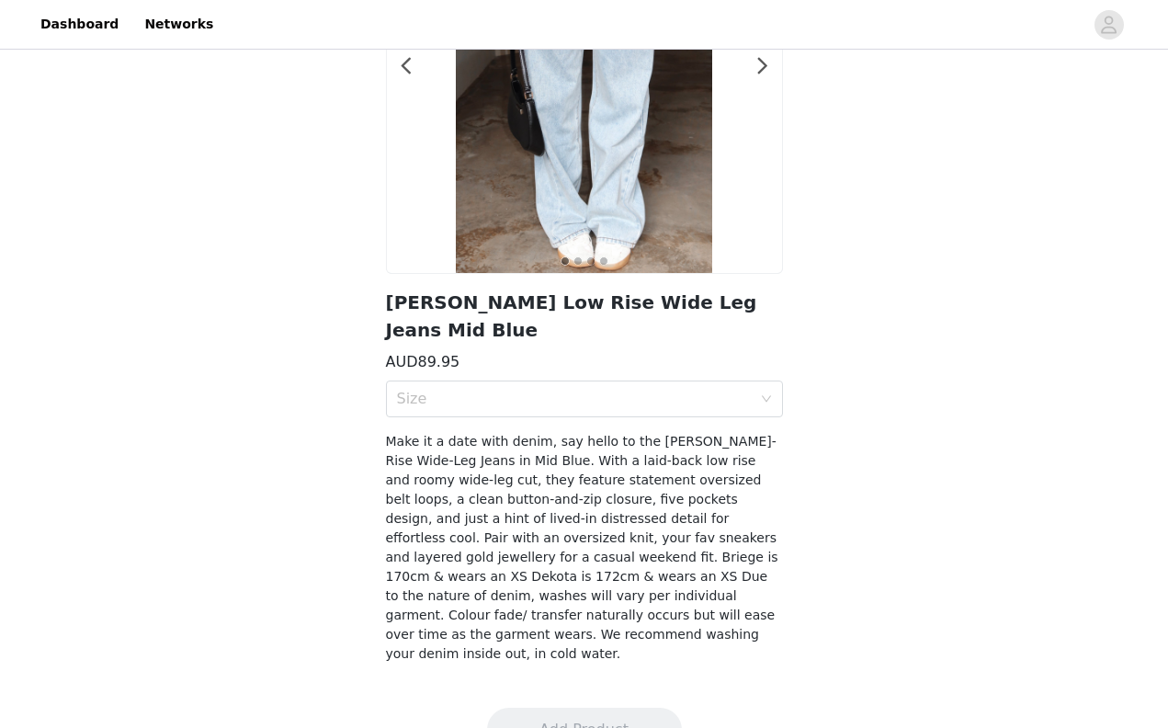
scroll to position [242, 0]
click at [562, 391] on div "Size" at bounding box center [574, 400] width 355 height 18
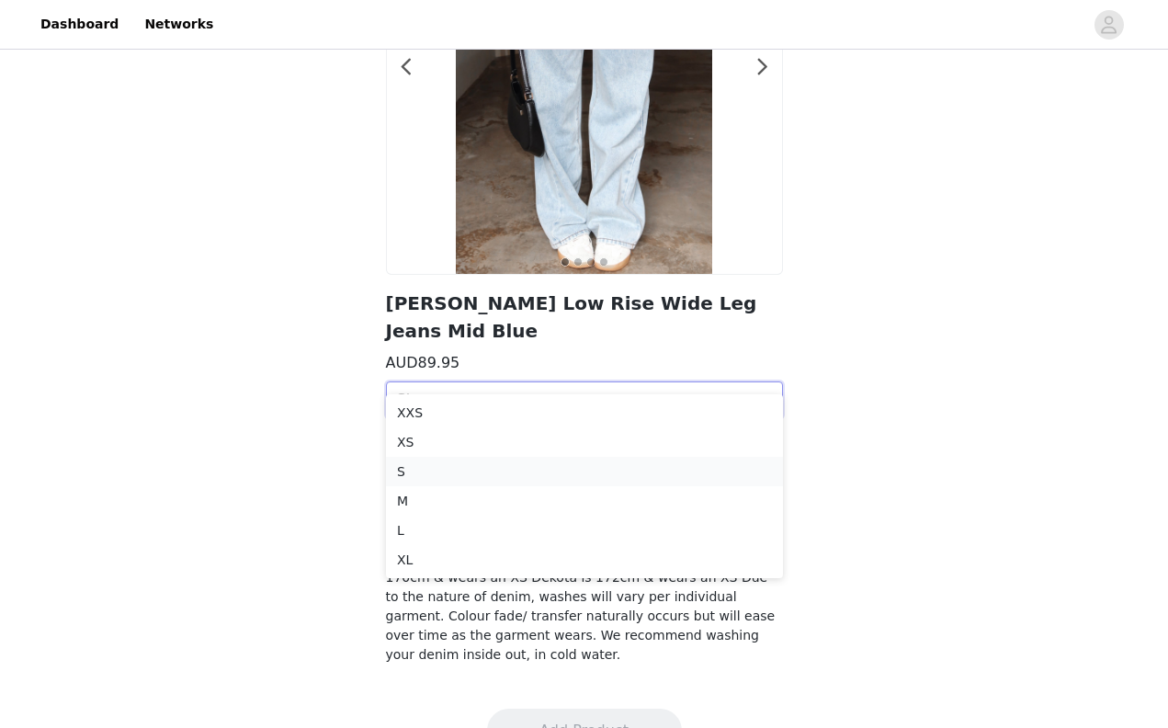
click at [517, 471] on div "S" at bounding box center [584, 471] width 375 height 20
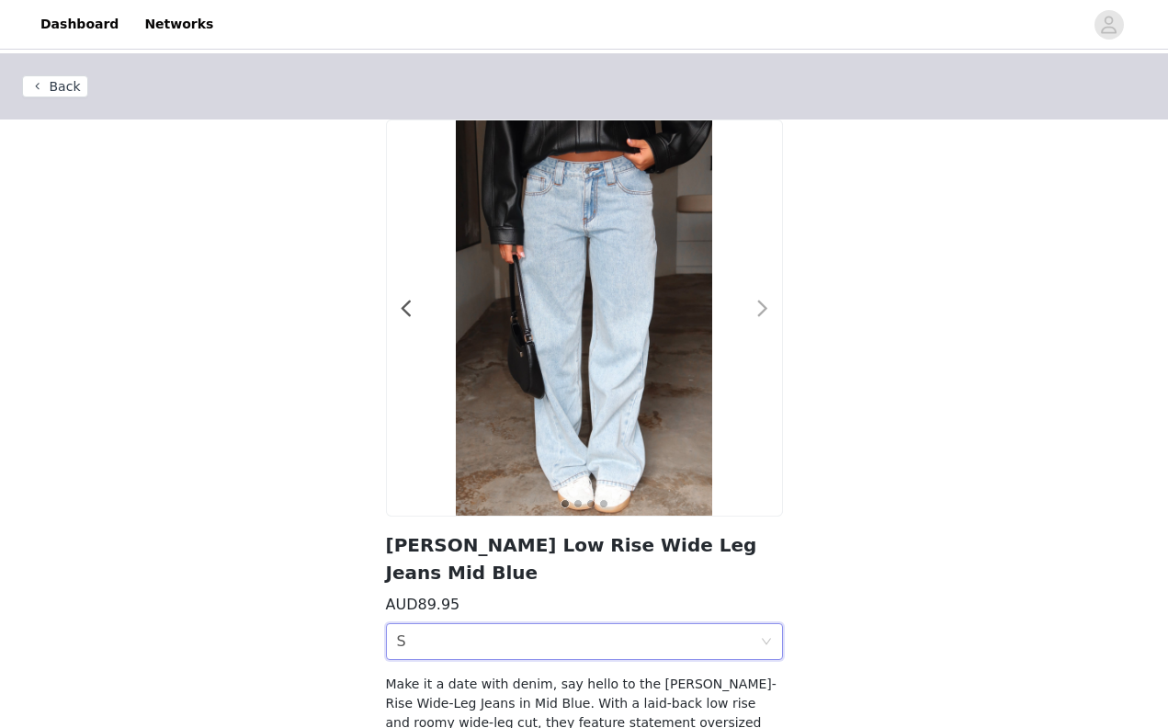
scroll to position [0, 0]
click at [767, 309] on span at bounding box center [763, 309] width 41 height 0
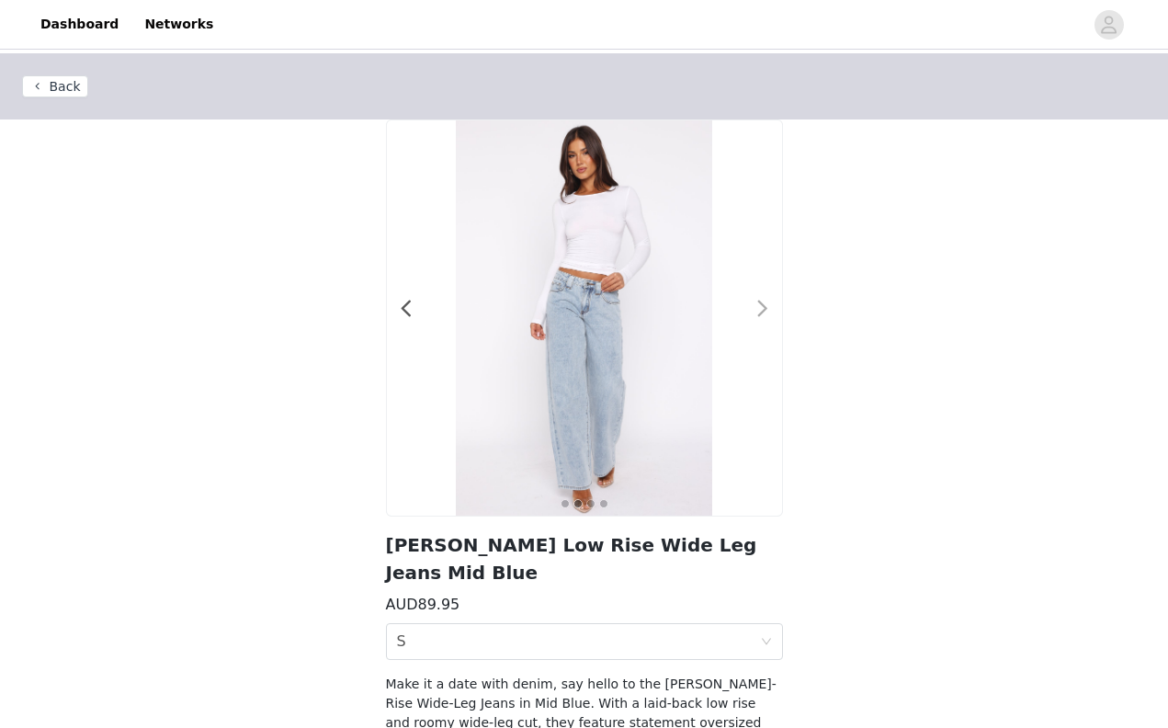
click at [767, 309] on span at bounding box center [763, 309] width 41 height 0
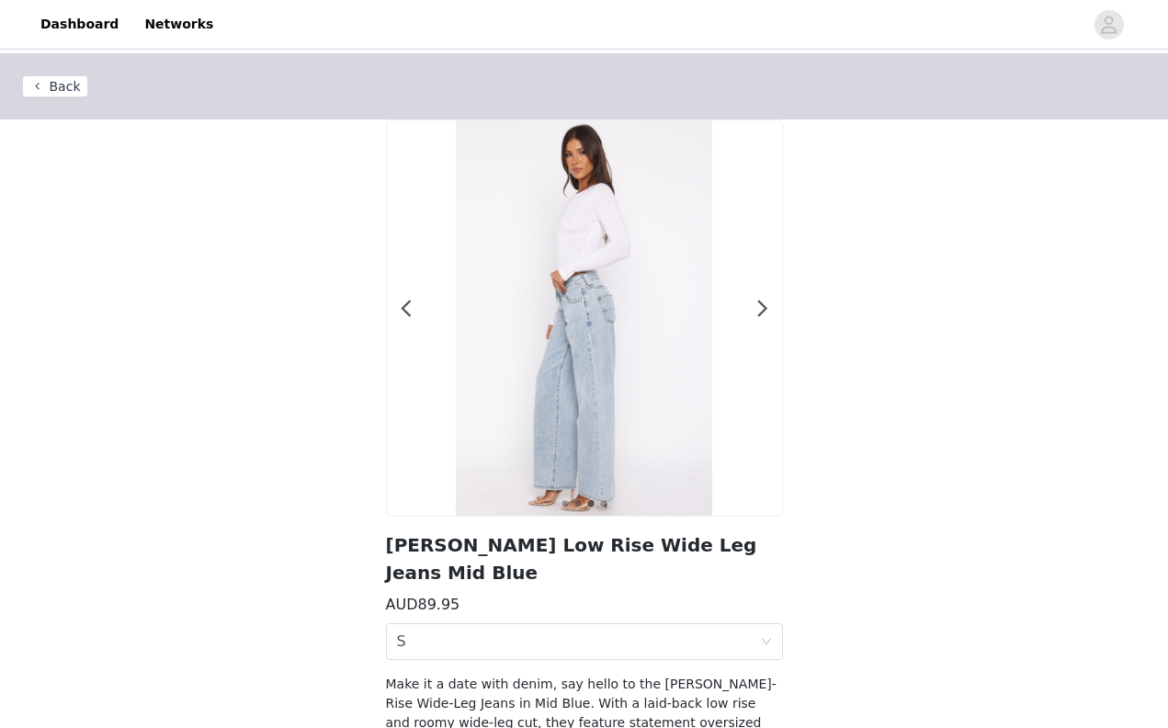
click at [57, 90] on button "Back" at bounding box center [55, 86] width 66 height 22
click at [65, 82] on button "Back" at bounding box center [55, 86] width 66 height 22
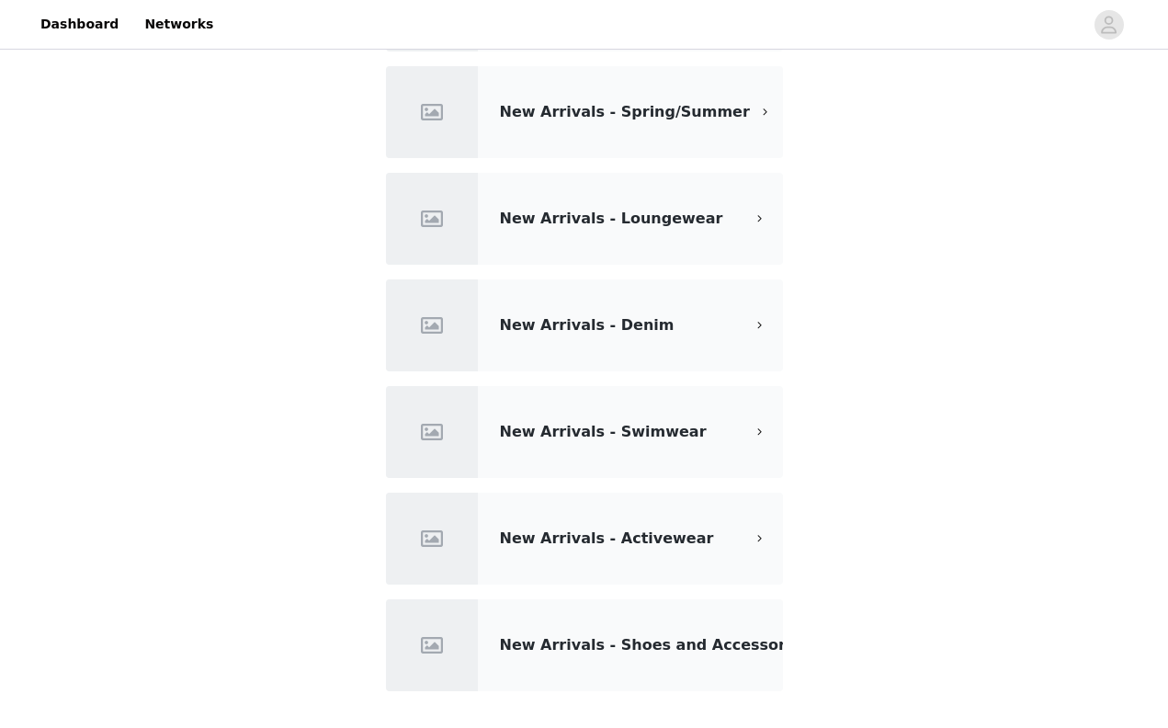
scroll to position [160, 0]
click at [639, 340] on div "New Arrivals - Denim" at bounding box center [584, 325] width 397 height 92
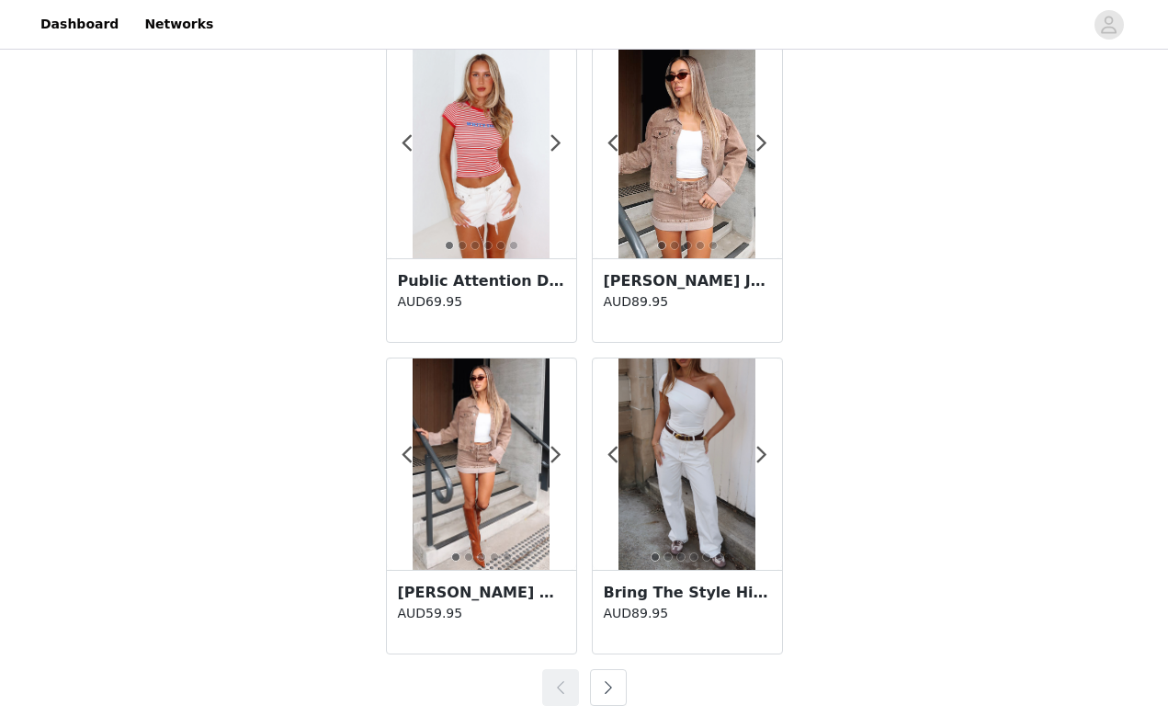
scroll to position [3189, 0]
click at [619, 683] on button "button" at bounding box center [608, 687] width 37 height 37
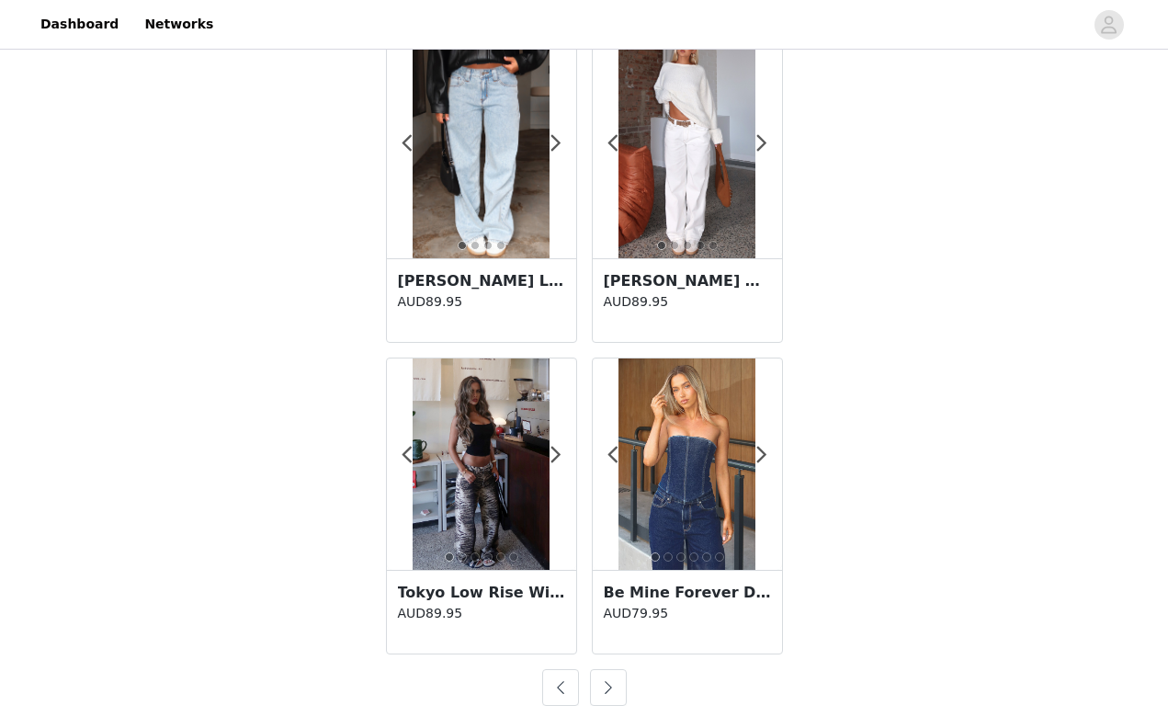
click at [619, 683] on button "button" at bounding box center [608, 687] width 37 height 37
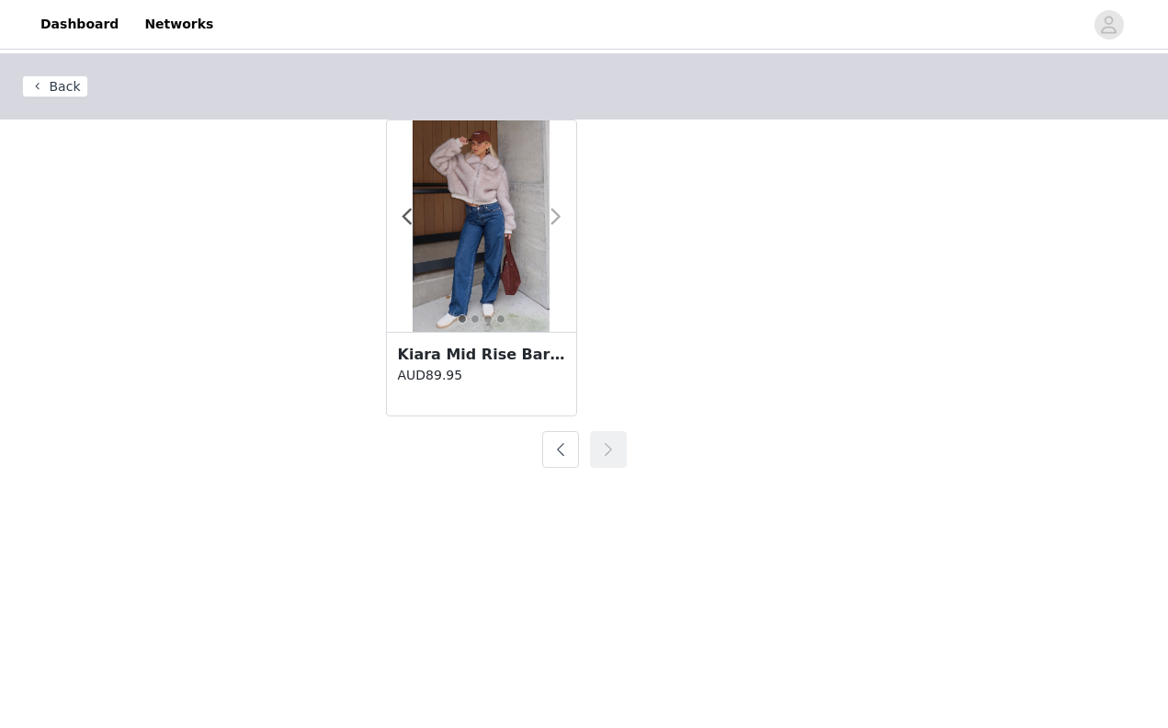
click at [562, 217] on span at bounding box center [556, 217] width 41 height 0
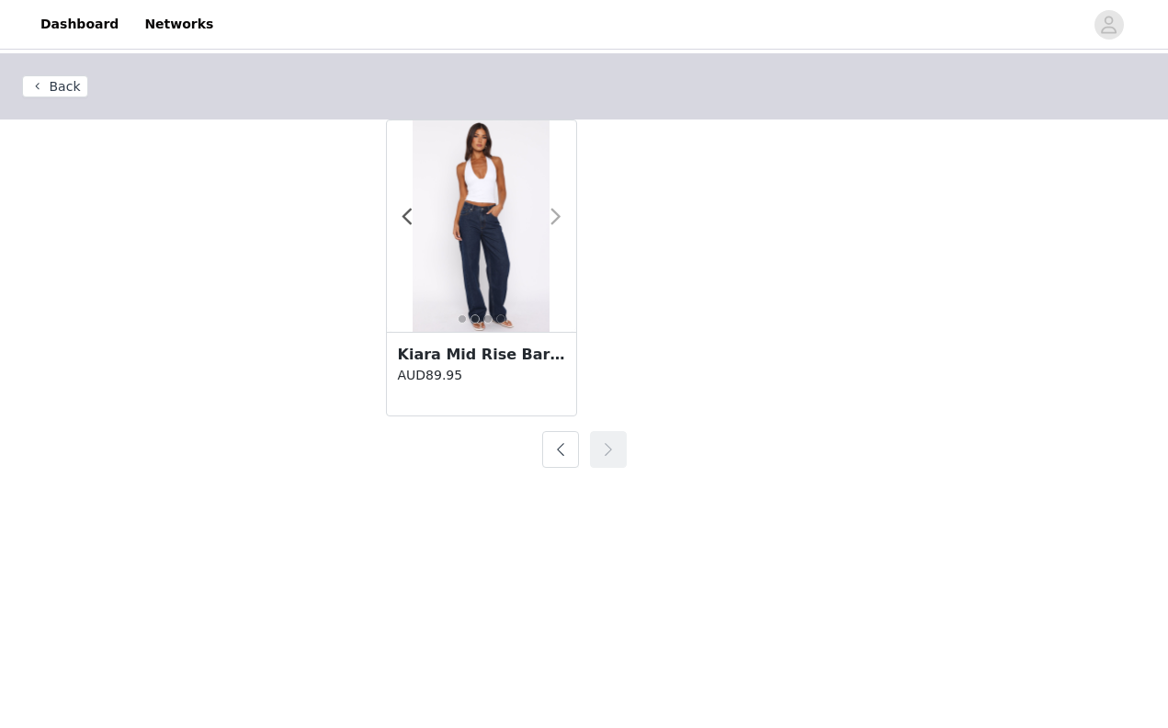
click at [559, 217] on span at bounding box center [556, 217] width 41 height 0
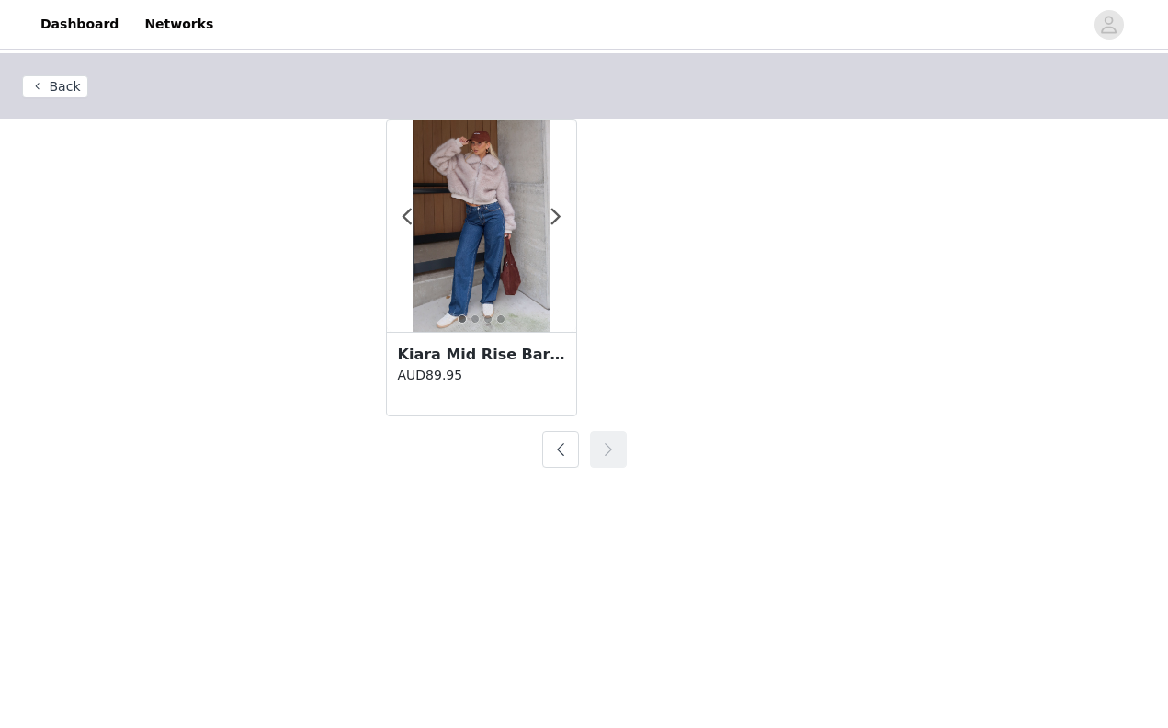
click at [564, 456] on button "button" at bounding box center [560, 449] width 37 height 37
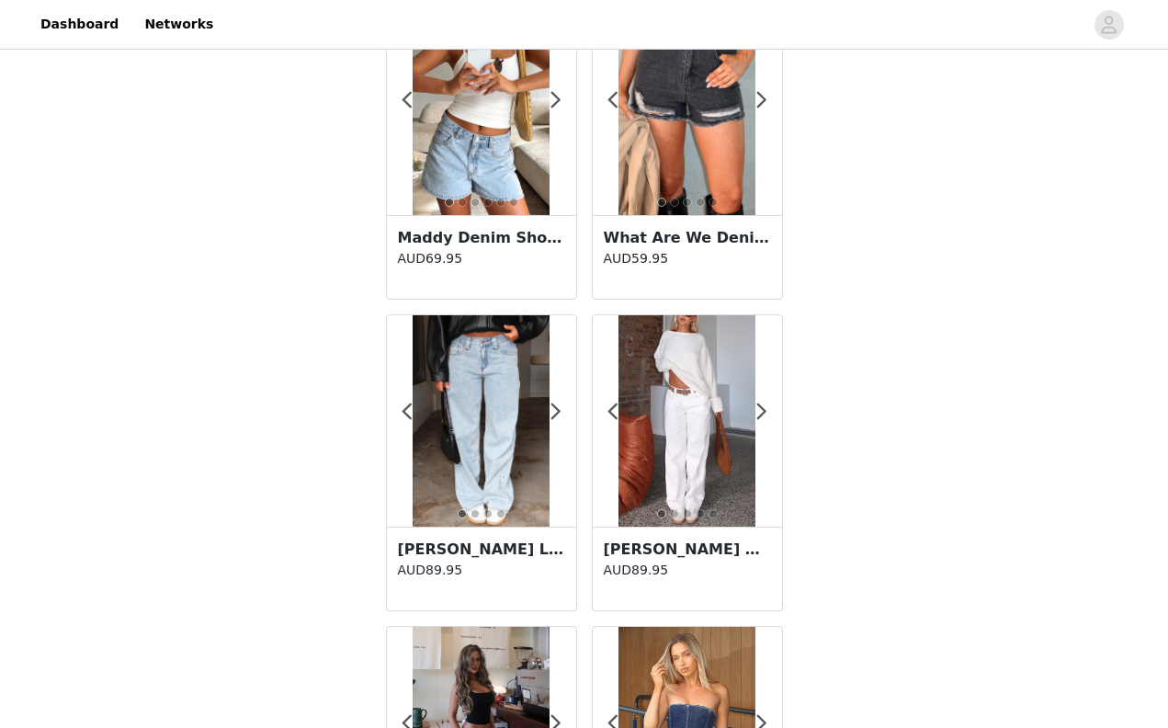
scroll to position [2903, 0]
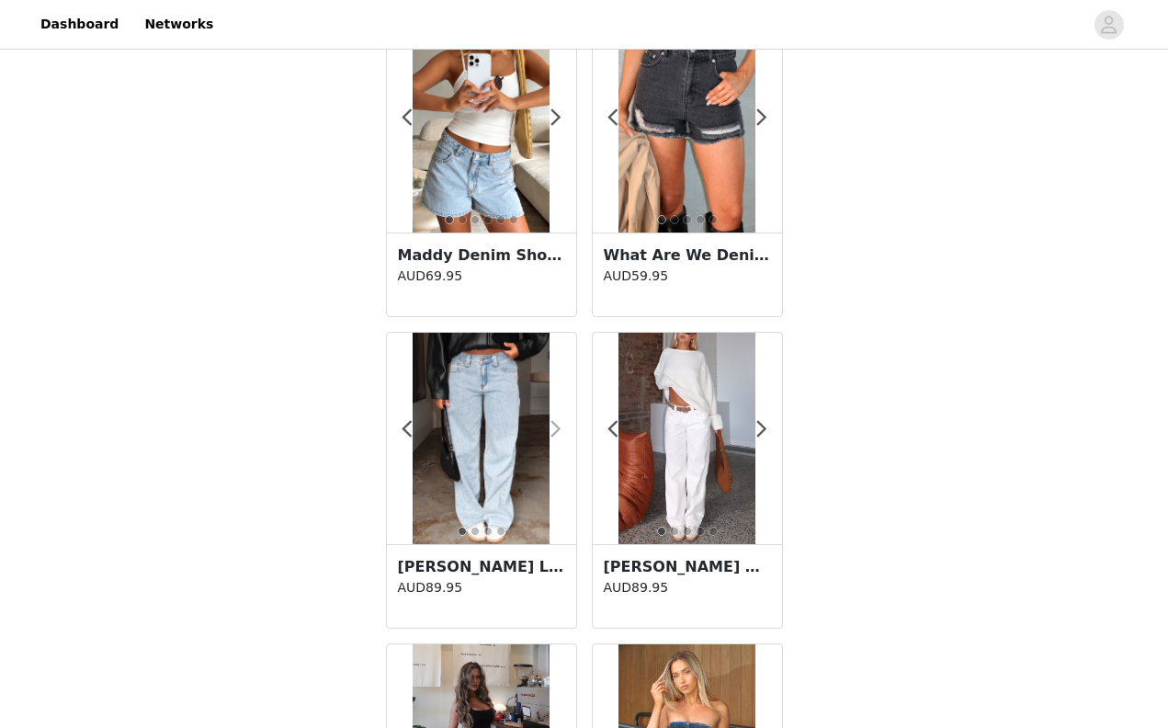
click at [557, 429] on span at bounding box center [556, 429] width 41 height 0
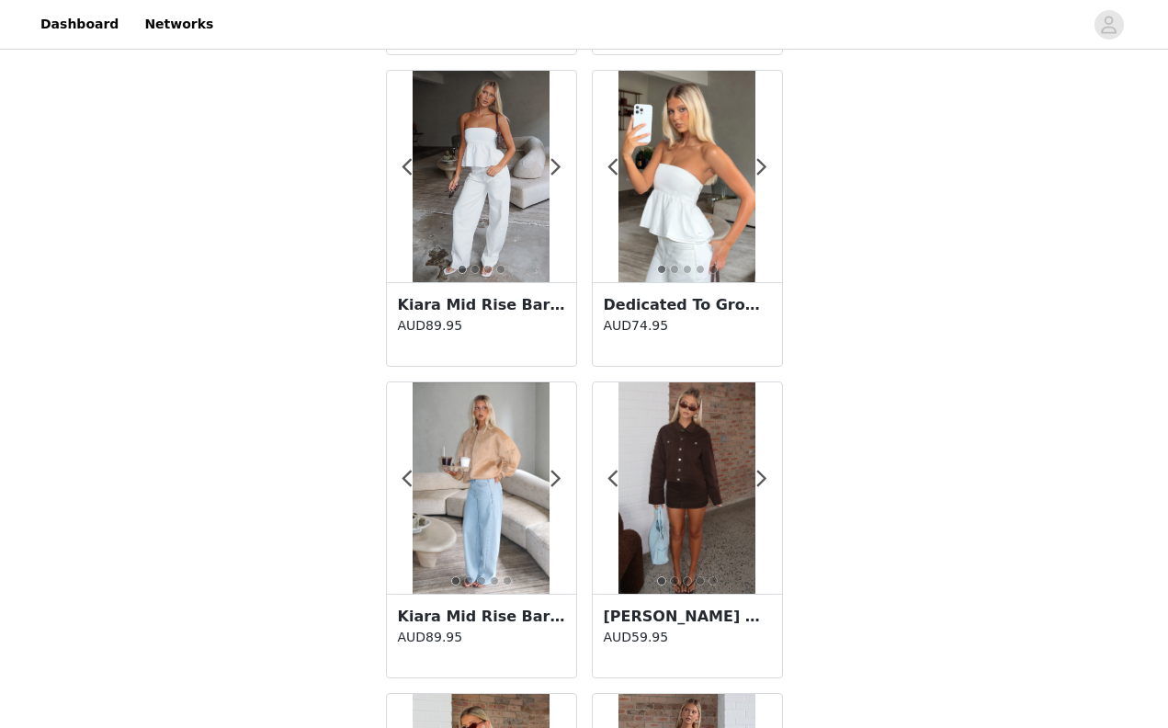
scroll to position [1596, 0]
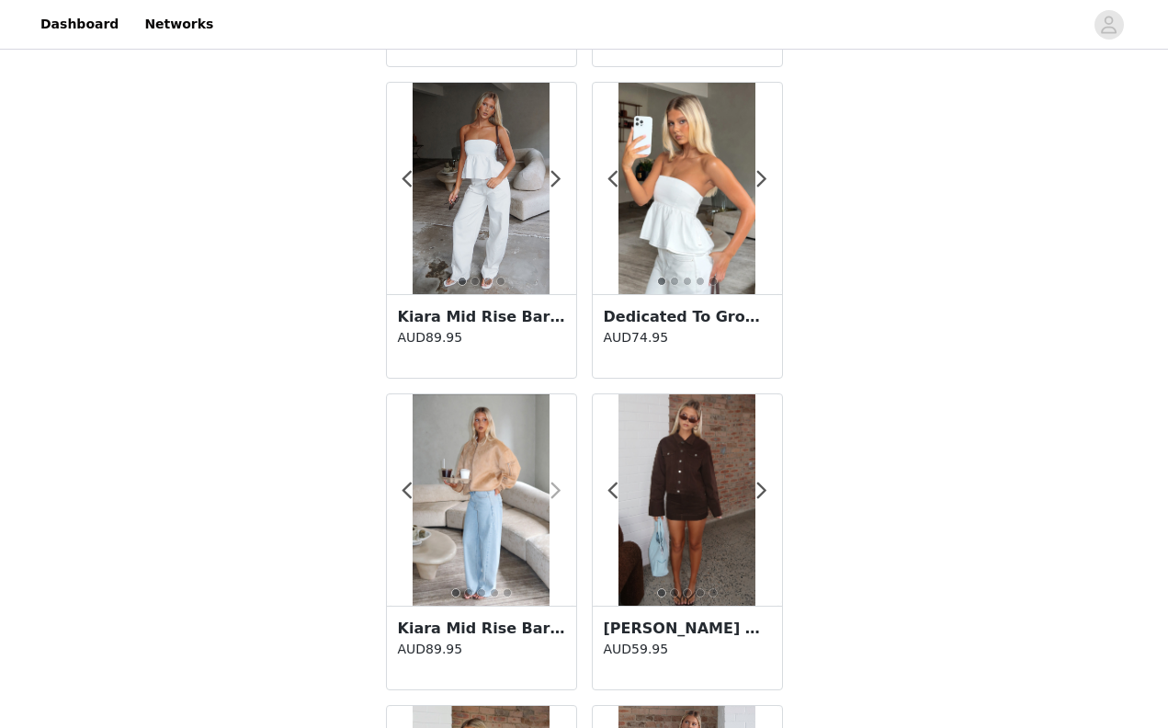
click at [562, 491] on span at bounding box center [556, 491] width 41 height 0
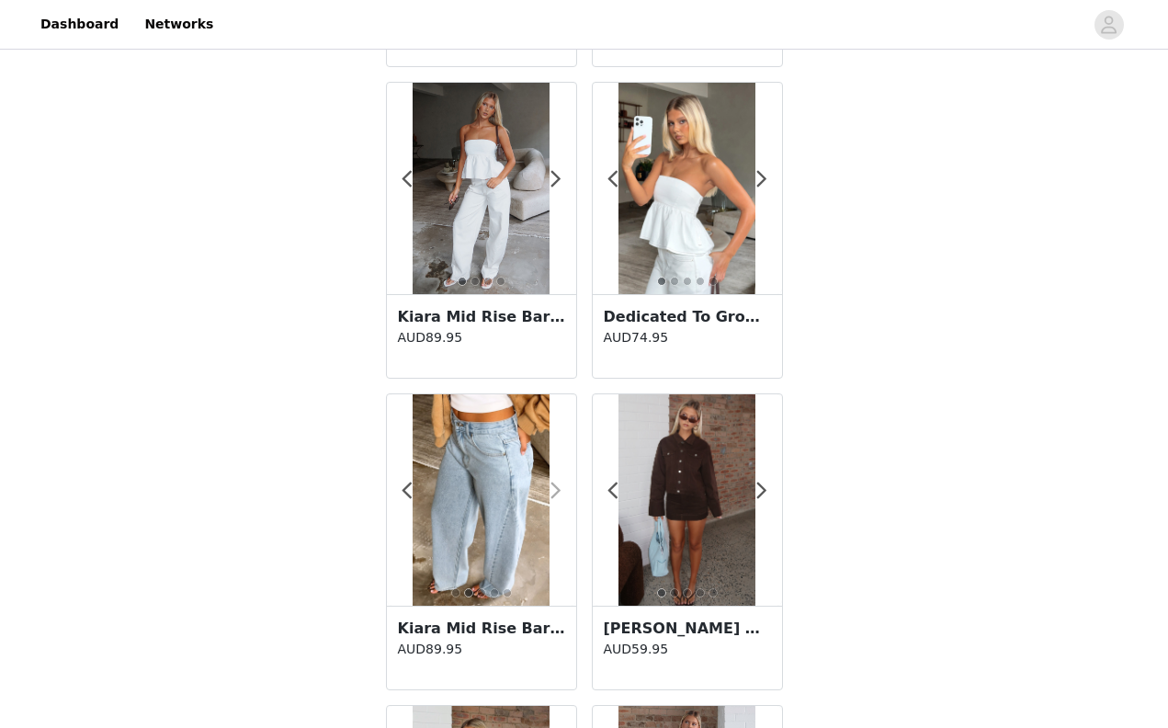
click at [562, 491] on span at bounding box center [556, 491] width 41 height 0
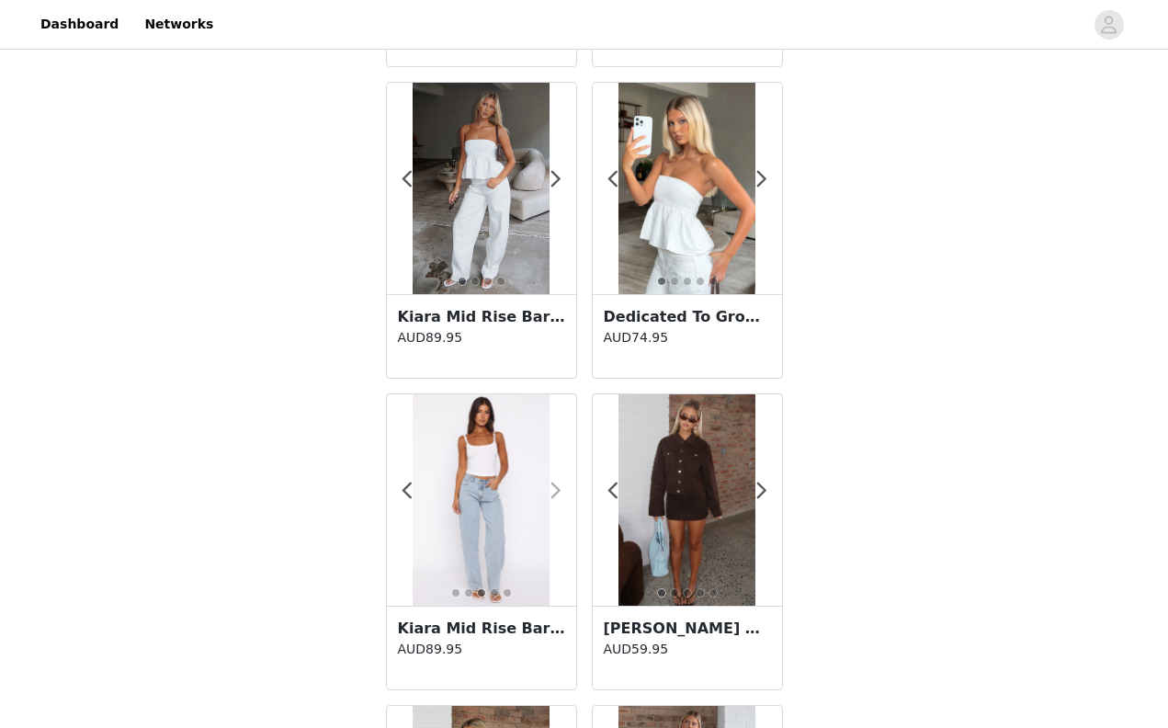
click at [562, 491] on span at bounding box center [556, 491] width 41 height 0
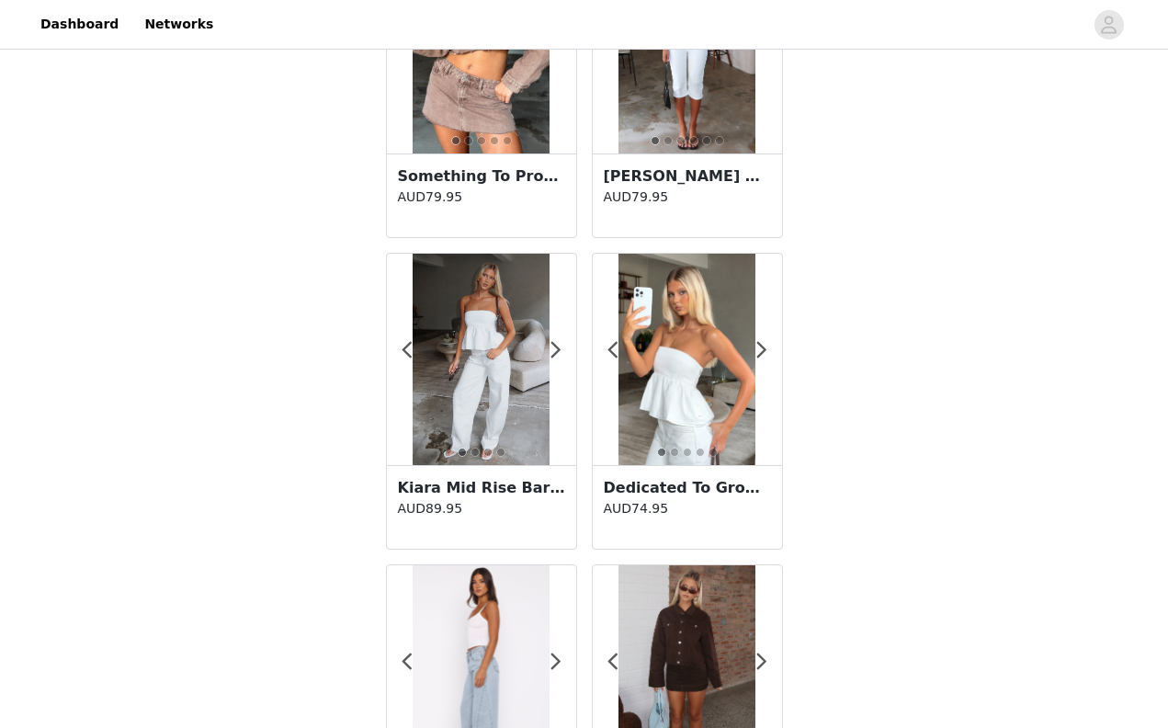
scroll to position [1289, 0]
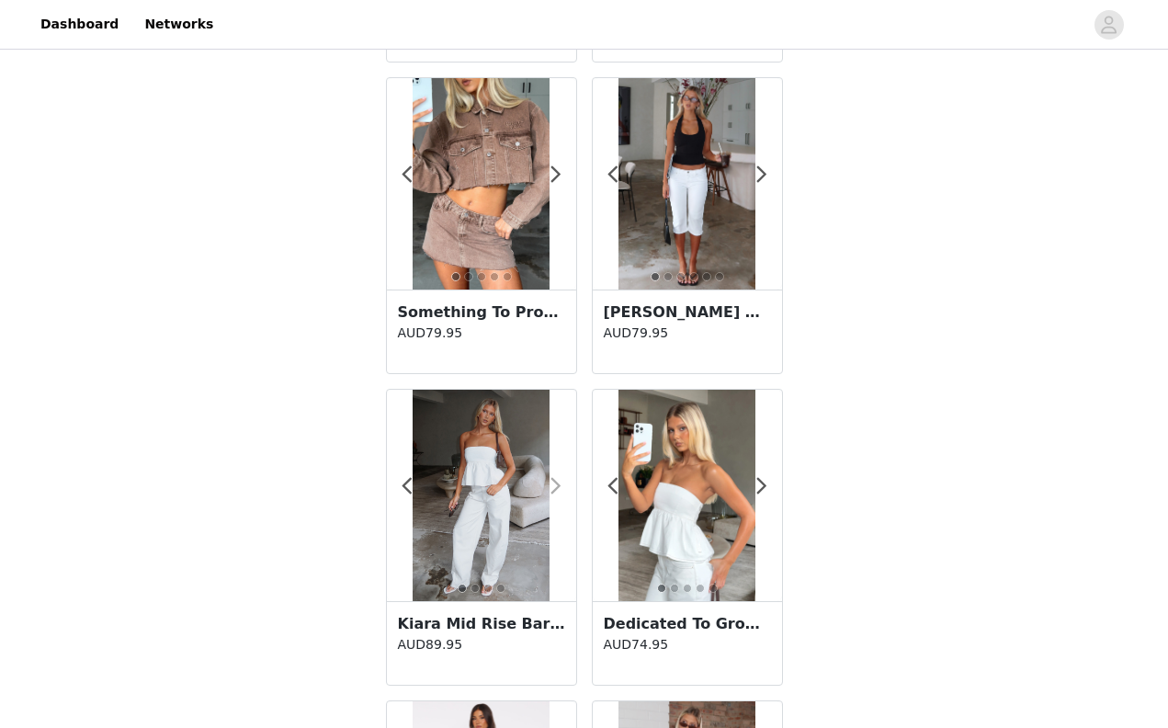
click at [554, 486] on span at bounding box center [556, 486] width 41 height 0
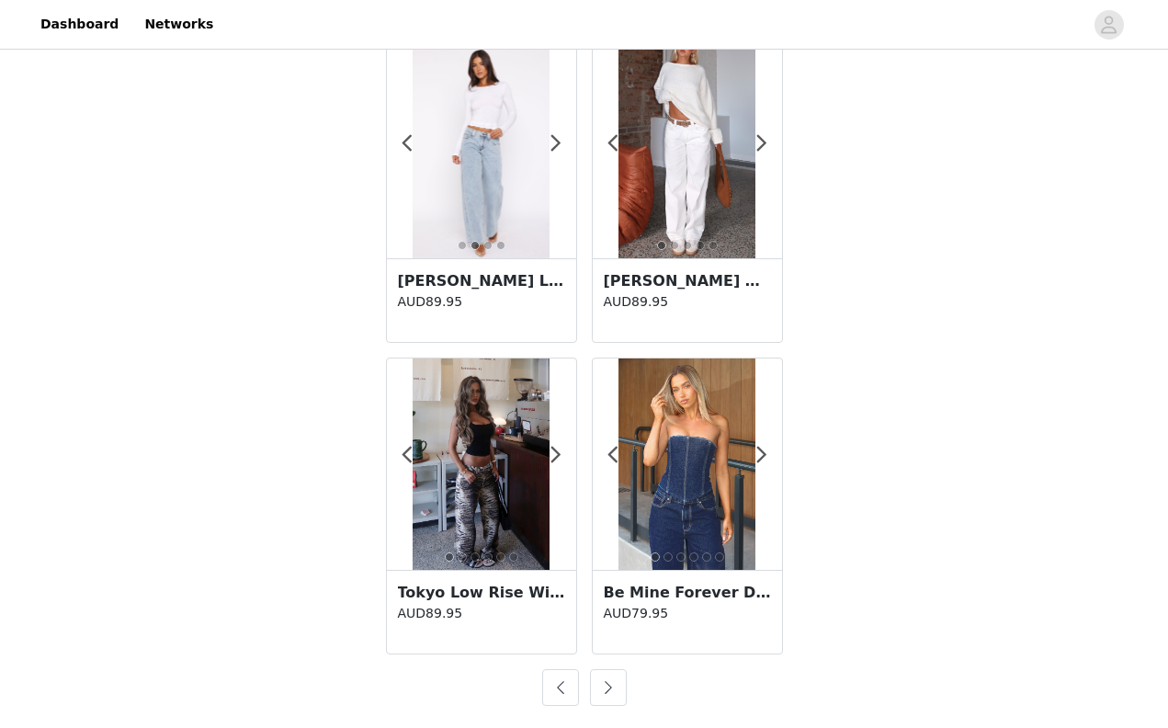
scroll to position [3189, 0]
click at [558, 693] on button "button" at bounding box center [560, 687] width 37 height 37
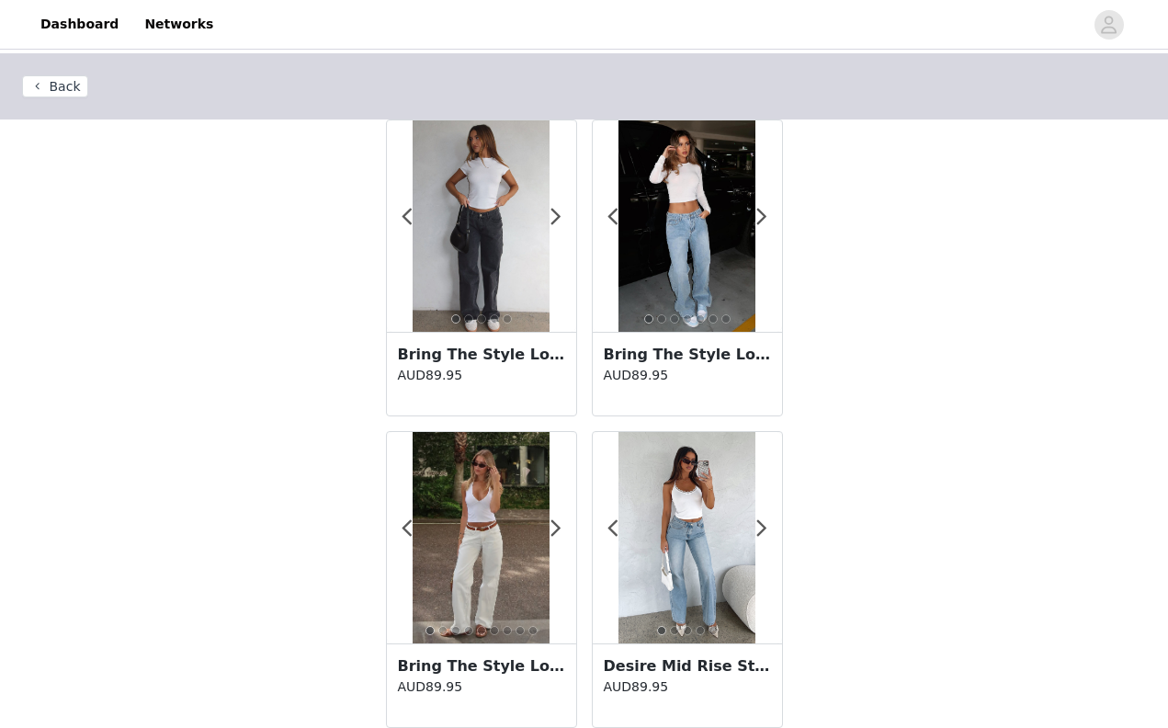
scroll to position [0, 0]
click at [765, 217] on span at bounding box center [762, 217] width 41 height 0
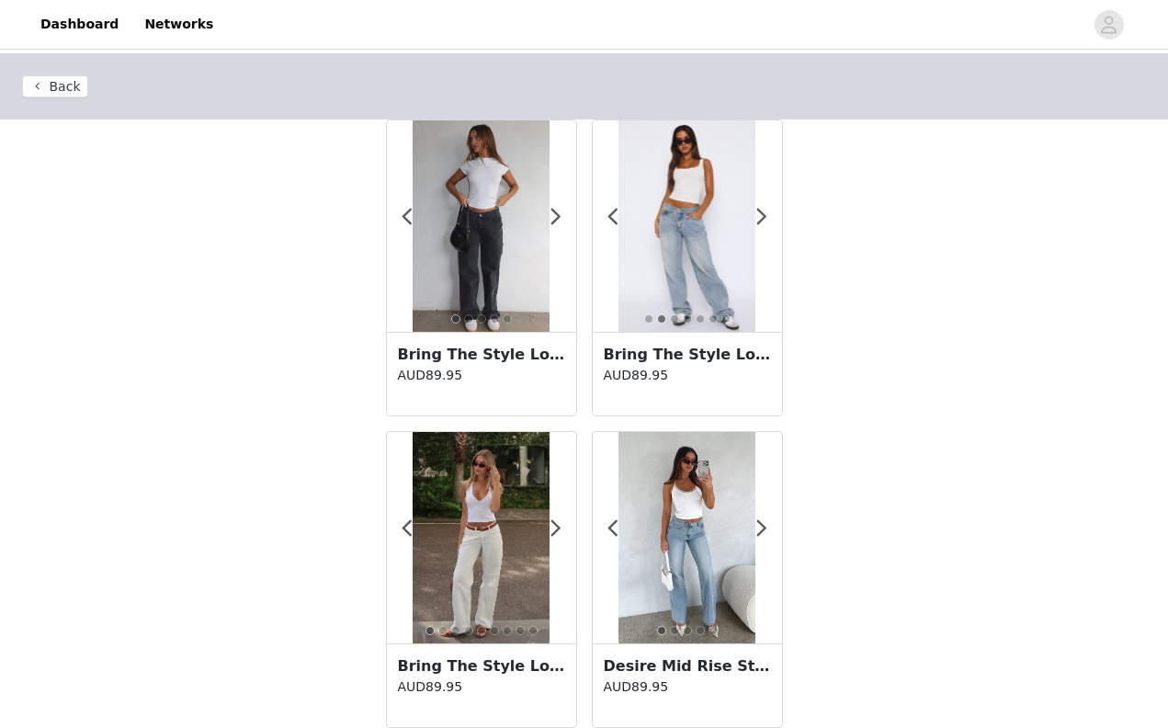
click at [49, 80] on button "Back" at bounding box center [55, 86] width 66 height 22
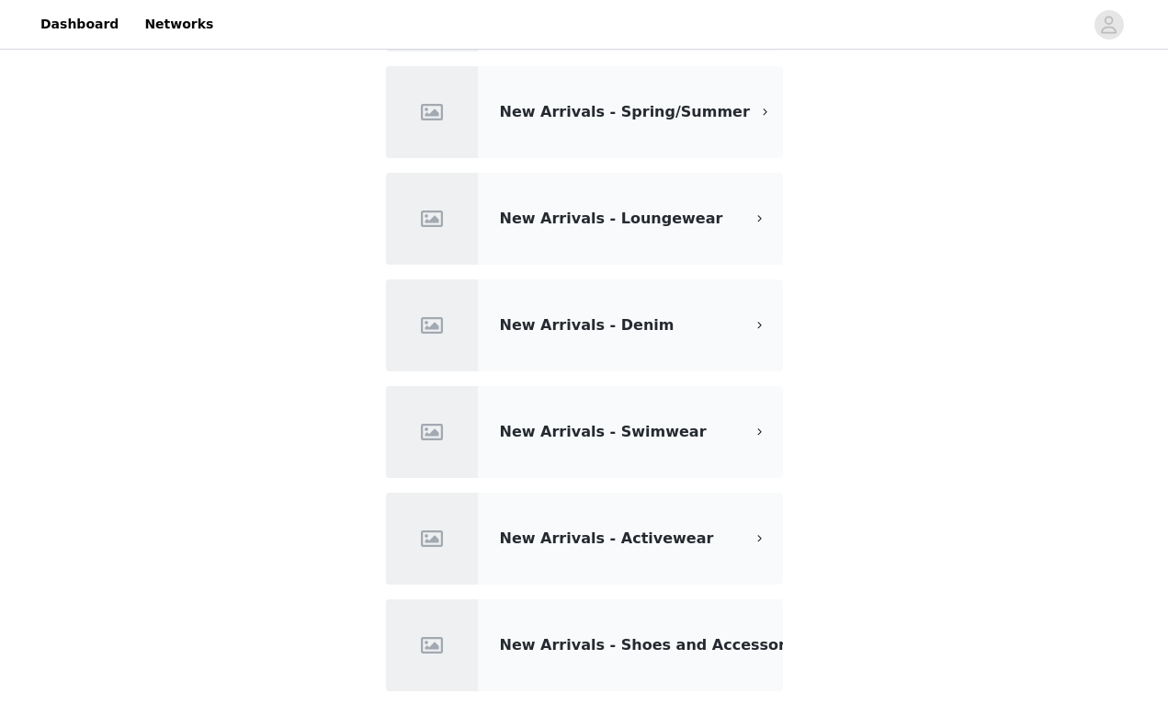
click at [687, 226] on span "New Arrivals - Loungewear" at bounding box center [611, 218] width 223 height 17
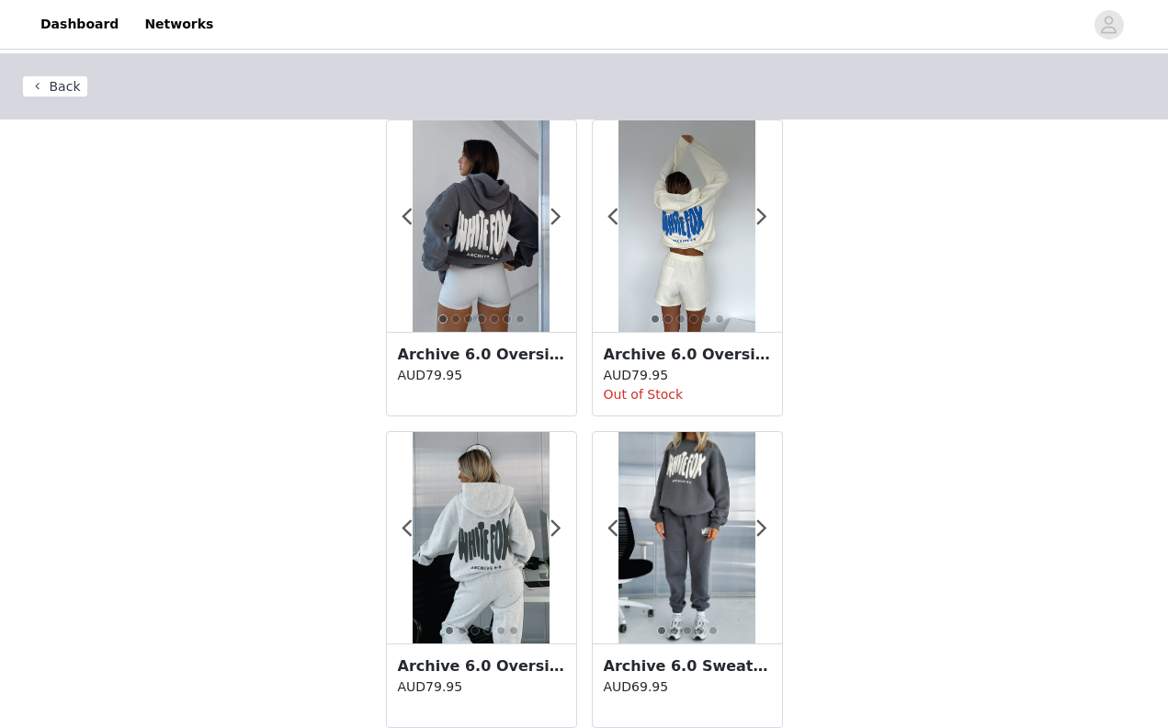
click at [74, 87] on button "Back" at bounding box center [55, 86] width 66 height 22
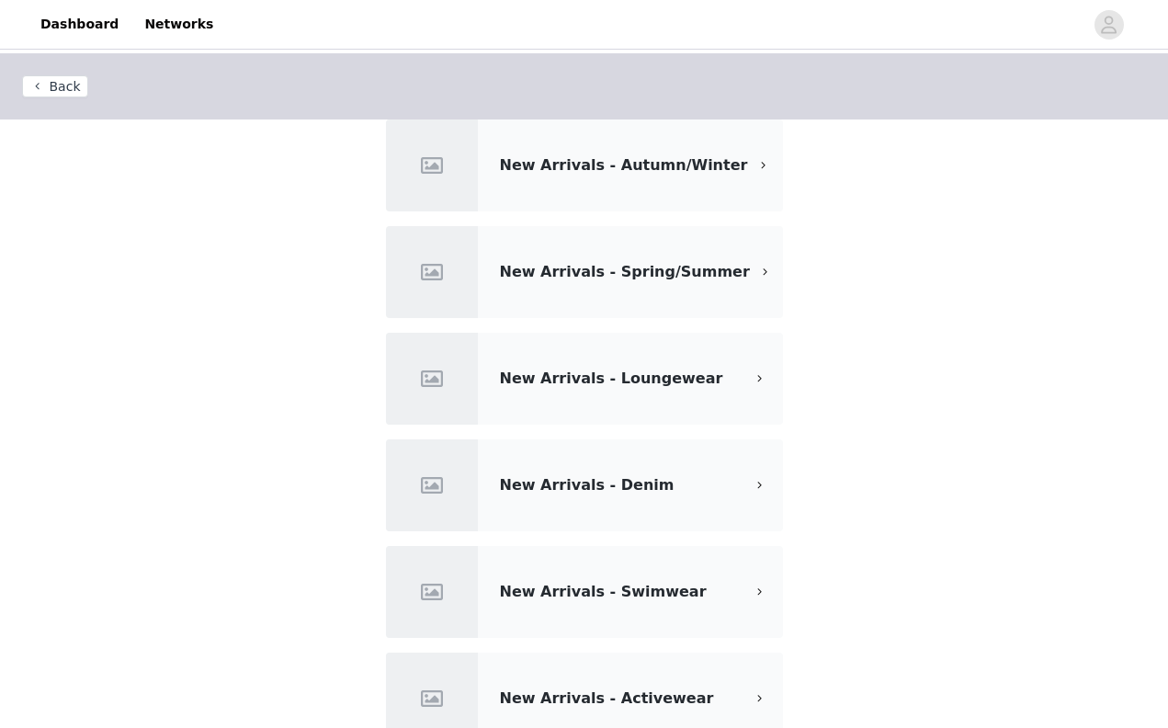
click at [59, 89] on button "Back" at bounding box center [55, 86] width 66 height 22
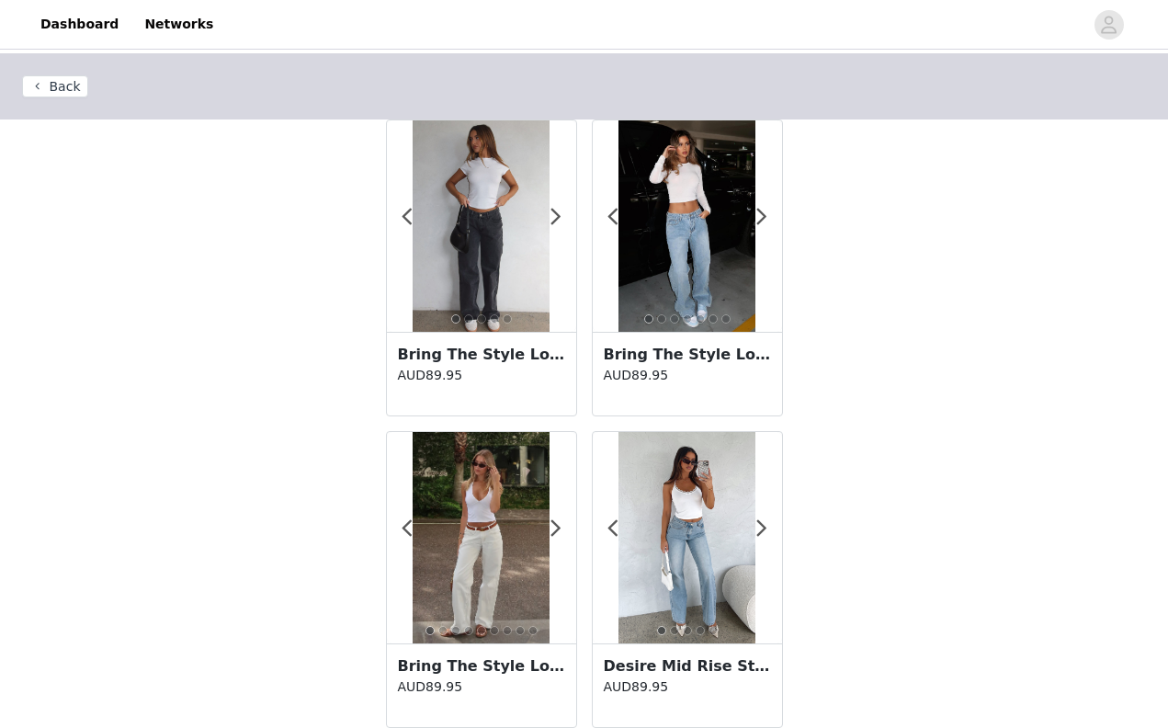
click at [80, 81] on button "Back" at bounding box center [55, 86] width 66 height 22
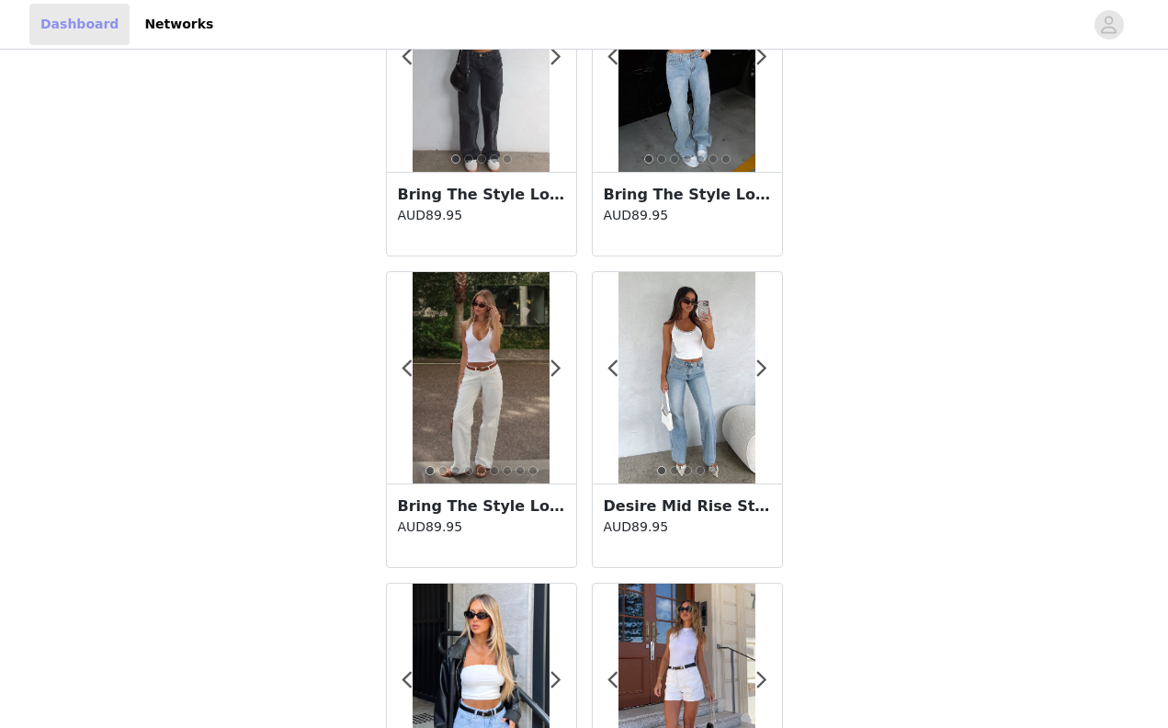
click at [93, 37] on link "Dashboard" at bounding box center [79, 24] width 100 height 41
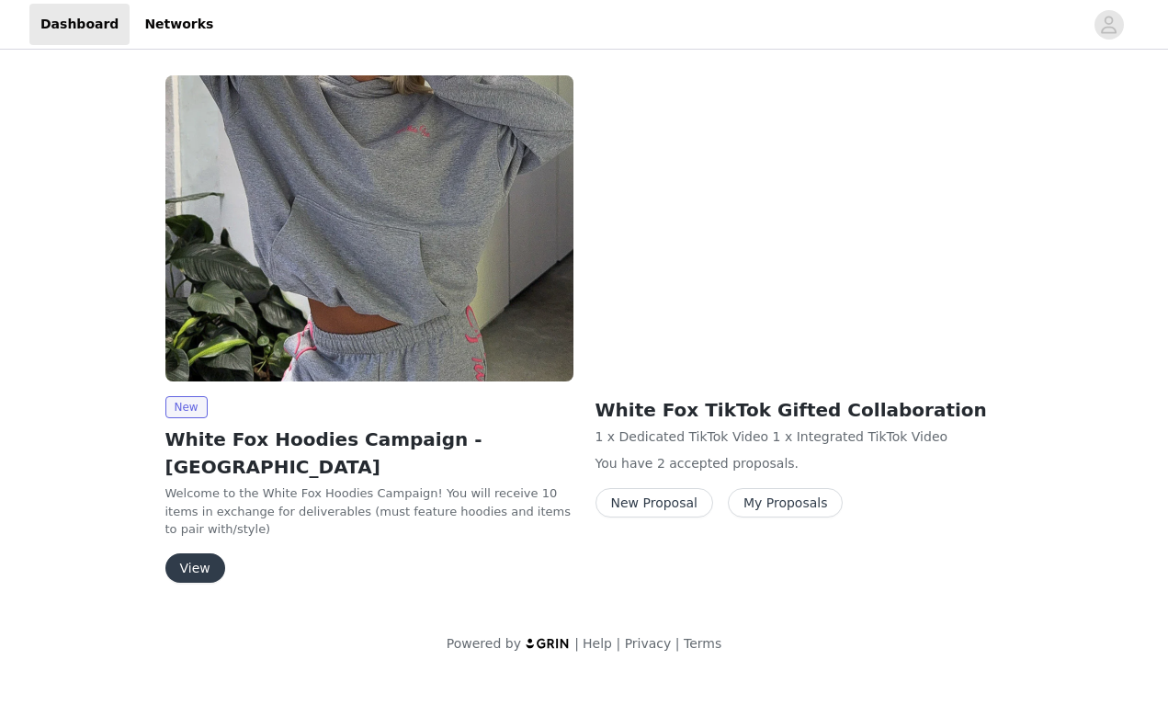
click at [786, 506] on button "My Proposals" at bounding box center [786, 502] width 116 height 29
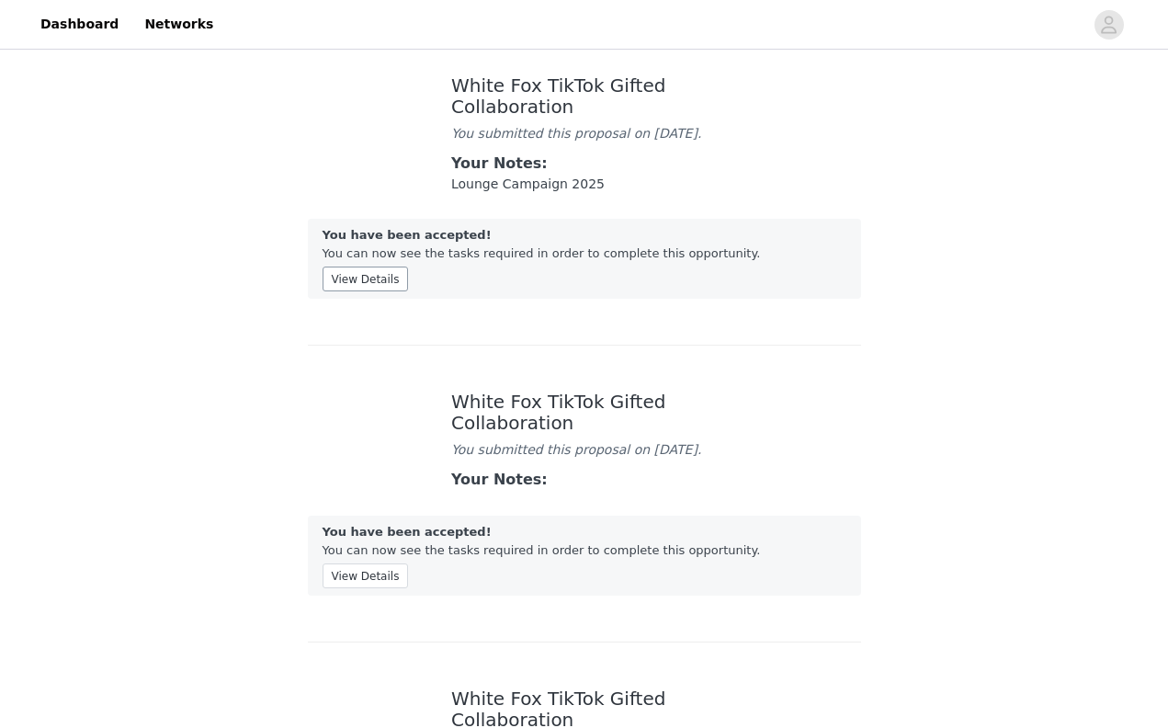
click at [363, 291] on button "View Details" at bounding box center [366, 279] width 86 height 25
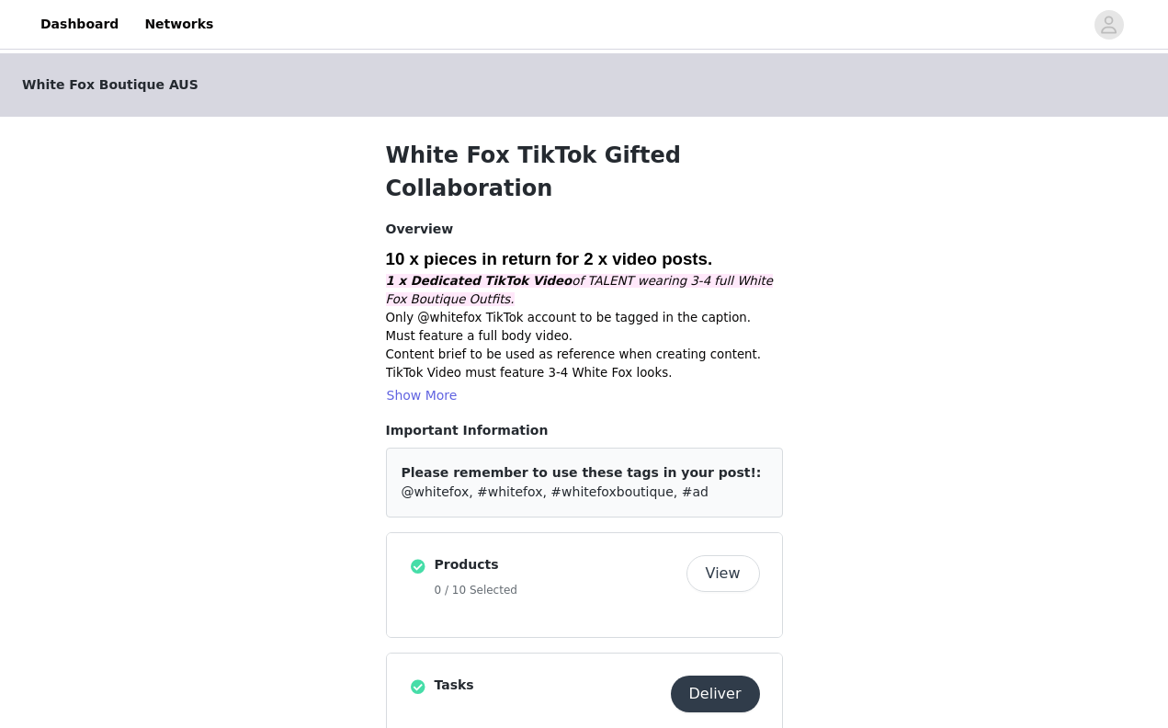
click at [744, 555] on button "View" at bounding box center [724, 573] width 74 height 37
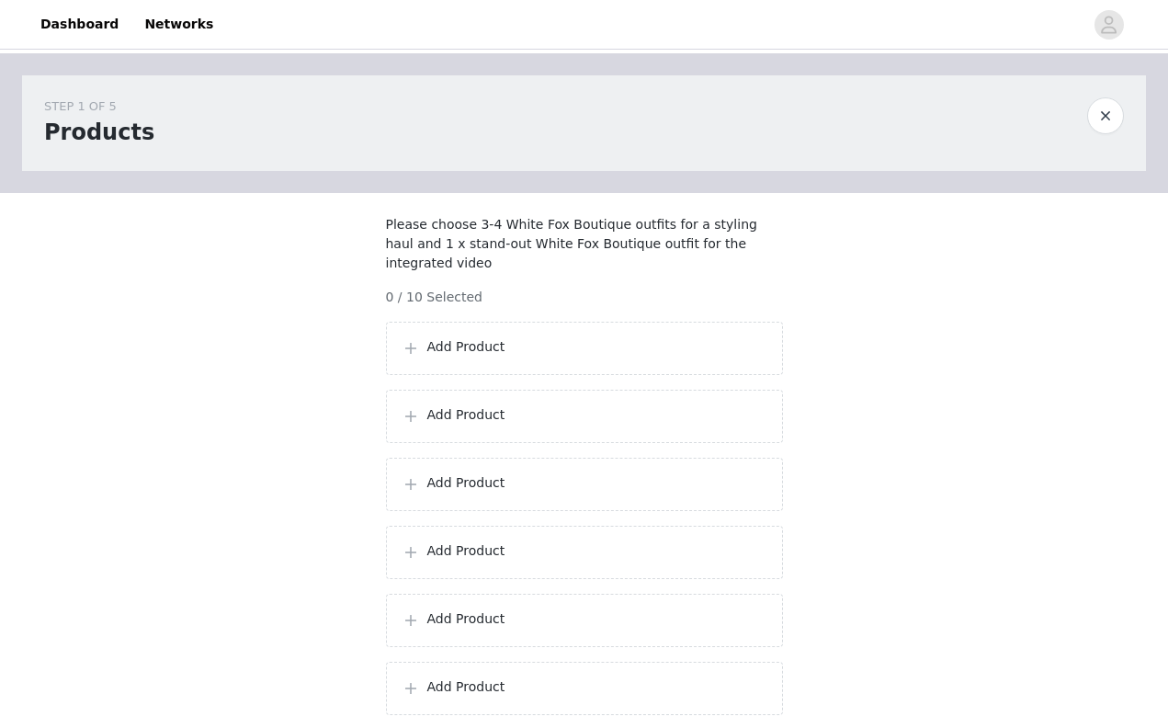
click at [545, 357] on p "Add Product" at bounding box center [597, 346] width 340 height 19
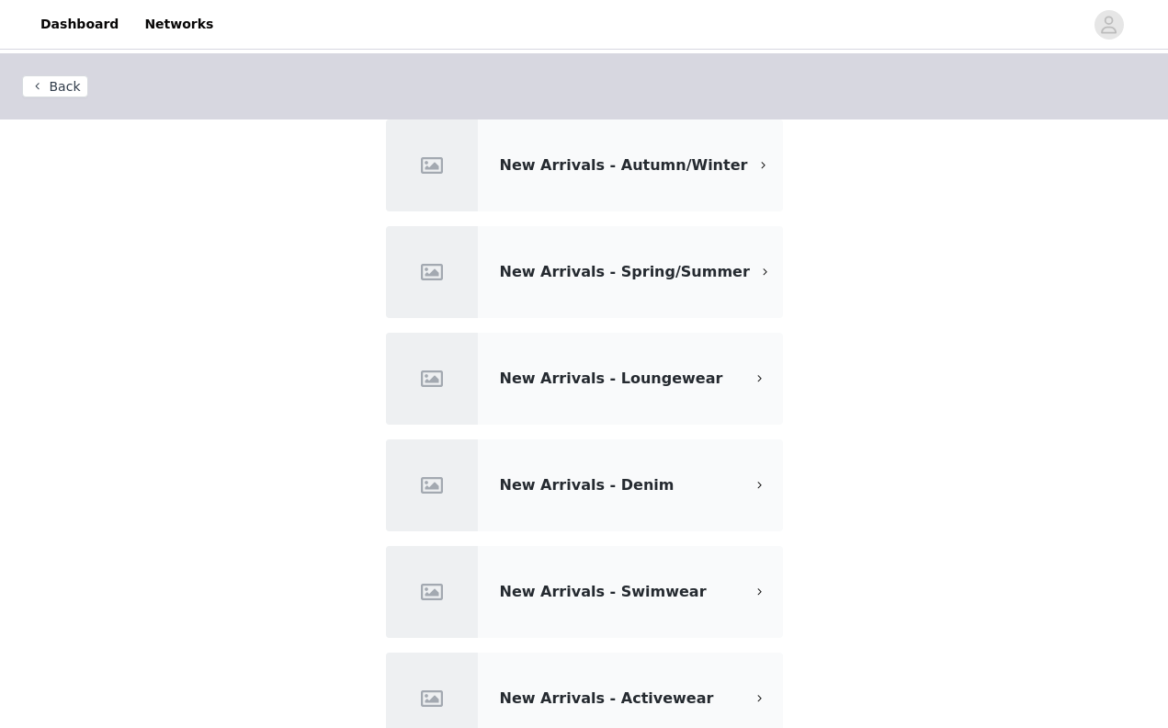
click at [593, 393] on div "New Arrivals - Loungewear" at bounding box center [584, 379] width 397 height 92
